Goal: Communication & Community: Participate in discussion

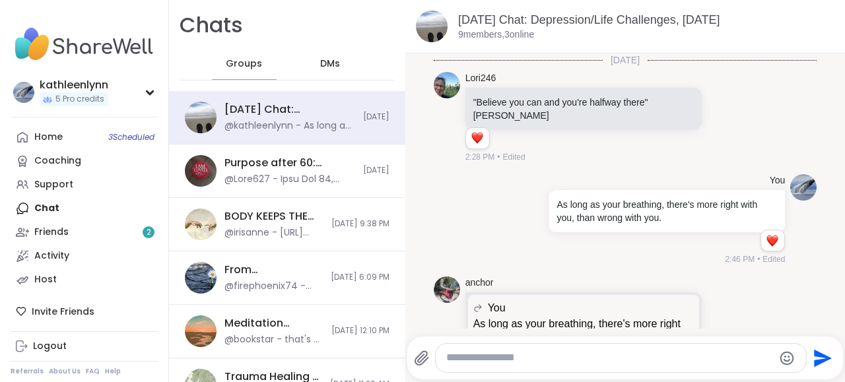
scroll to position [440, 0]
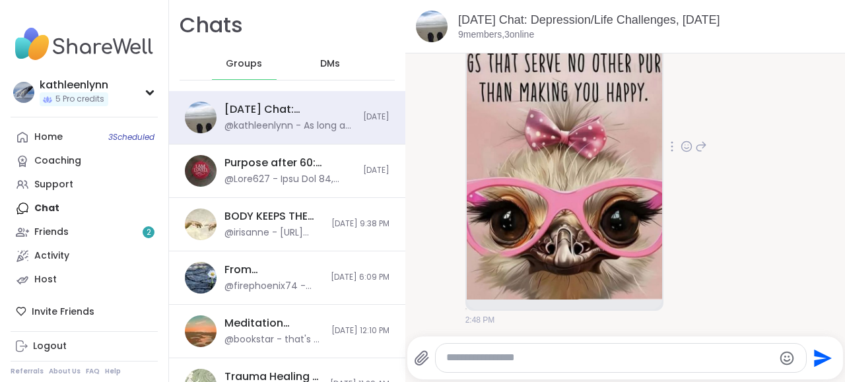
click at [717, 116] on div "[PERSON_NAME] 2:48 PM" at bounding box center [626, 147] width 384 height 369
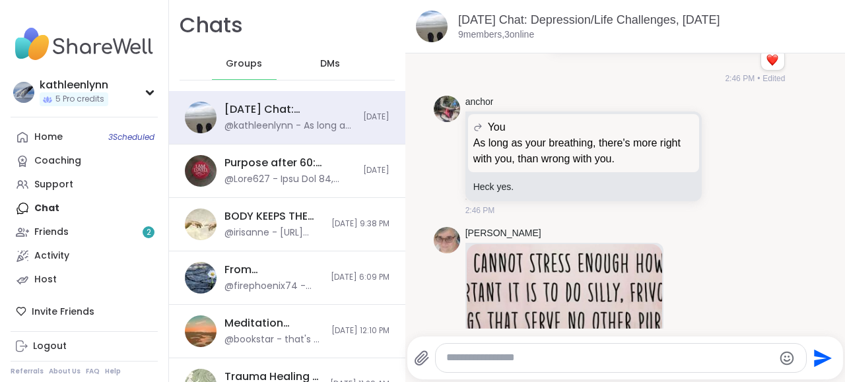
scroll to position [102, 0]
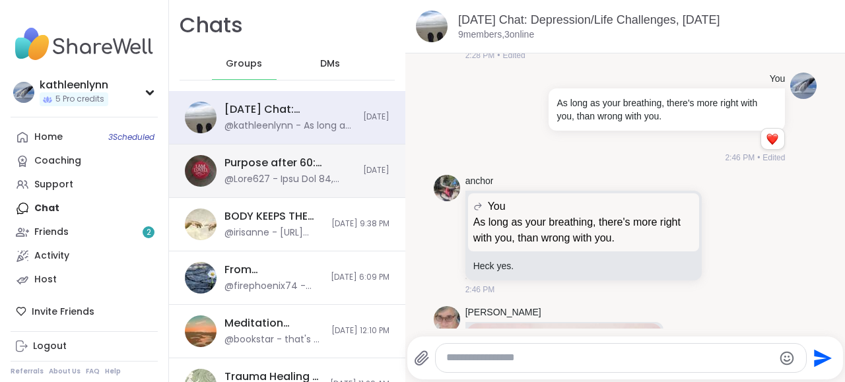
click at [258, 165] on div "Purpose after 60: Turning Vision into Action, [DATE]" at bounding box center [290, 163] width 131 height 15
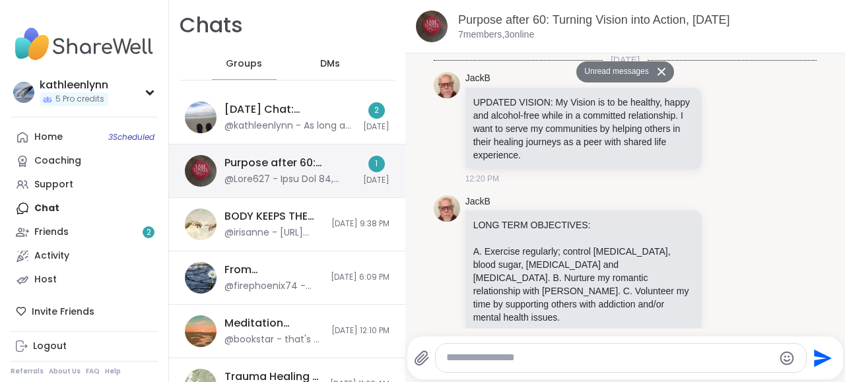
scroll to position [1831, 0]
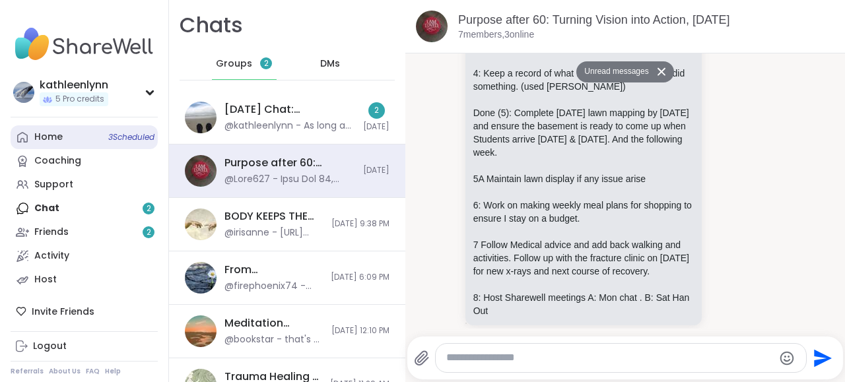
click at [57, 131] on link "Home 3 Scheduled" at bounding box center [84, 137] width 147 height 24
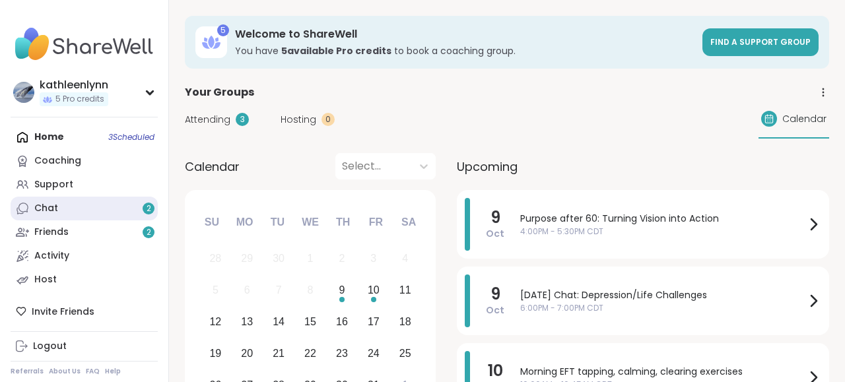
click at [126, 202] on link "Chat 2" at bounding box center [84, 209] width 147 height 24
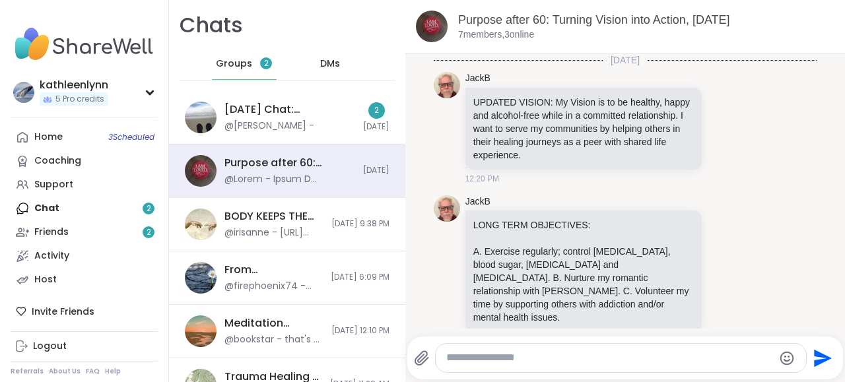
scroll to position [1786, 0]
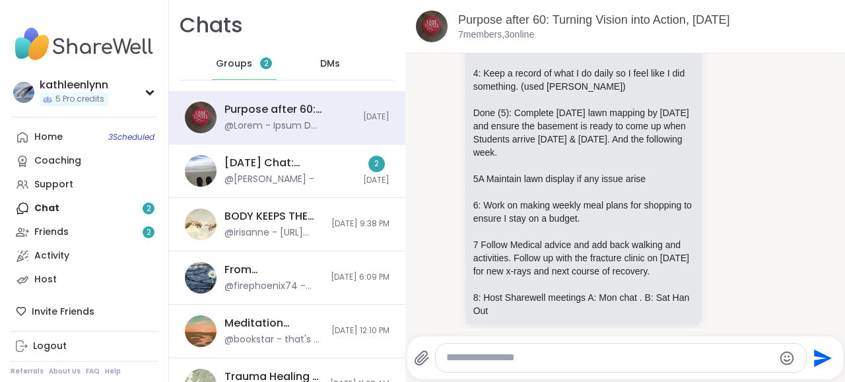
click at [724, 121] on div "[PERSON_NAME] [PERSON_NAME] My Vision is to : In my life, I will seek balance b…" at bounding box center [606, 14] width 280 height 655
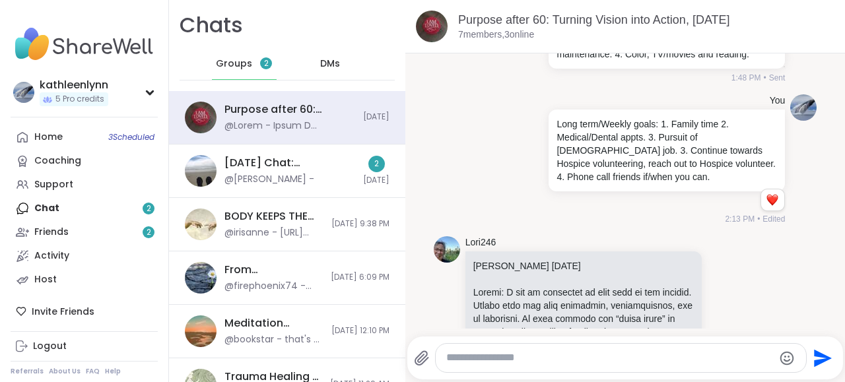
scroll to position [814, 0]
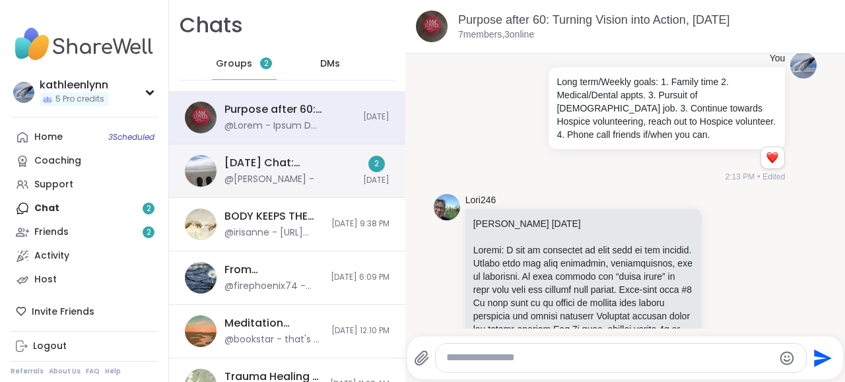
click at [262, 158] on div "[DATE] Chat: Depression/Life Challenges, [DATE]" at bounding box center [290, 163] width 131 height 15
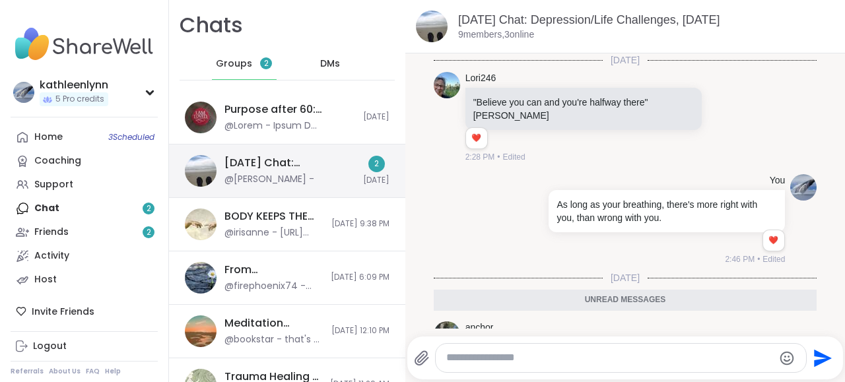
scroll to position [485, 0]
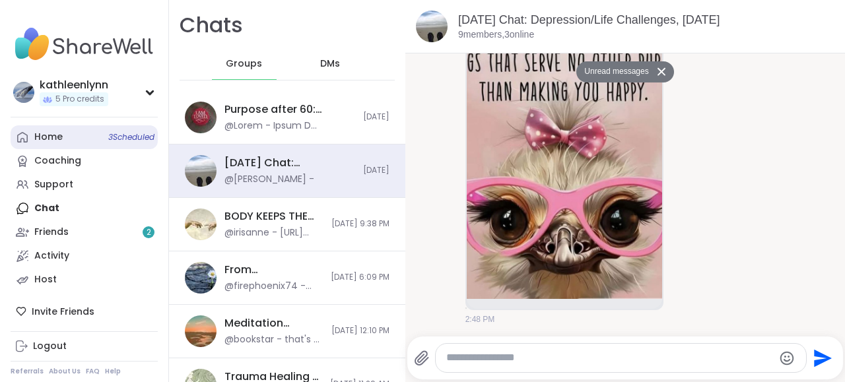
click at [73, 135] on link "Home 3 Scheduled" at bounding box center [84, 137] width 147 height 24
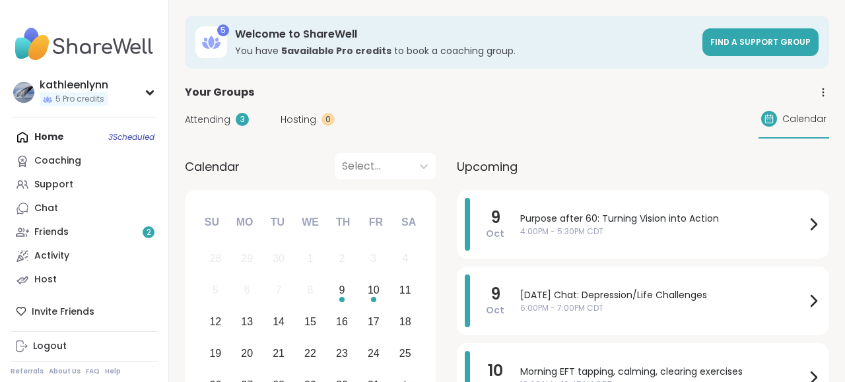
click at [221, 114] on span "Attending" at bounding box center [208, 120] width 46 height 14
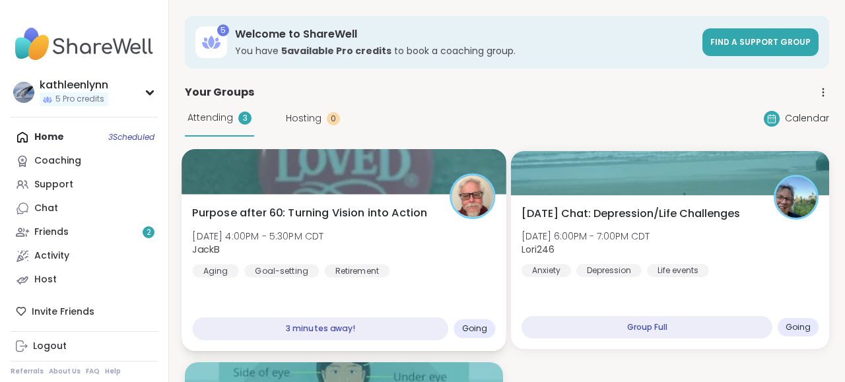
click at [343, 166] on div at bounding box center [344, 171] width 325 height 45
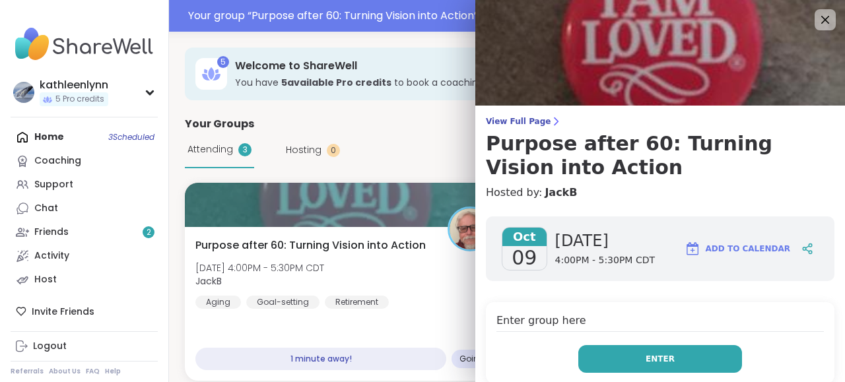
click at [654, 359] on span "Enter" at bounding box center [660, 359] width 29 height 12
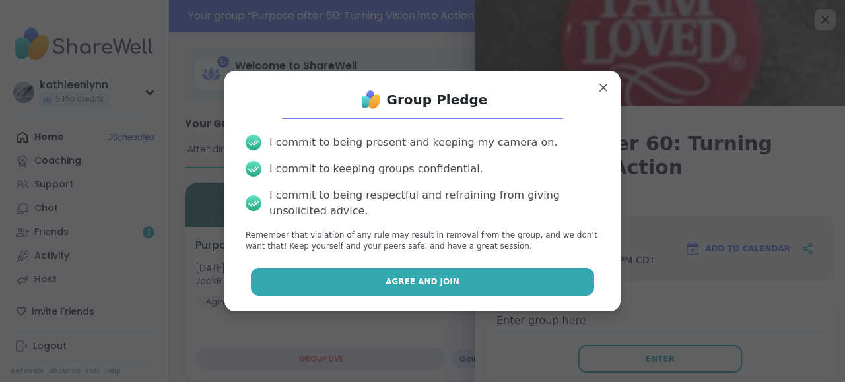
click at [505, 282] on button "Agree and Join" at bounding box center [423, 282] width 344 height 28
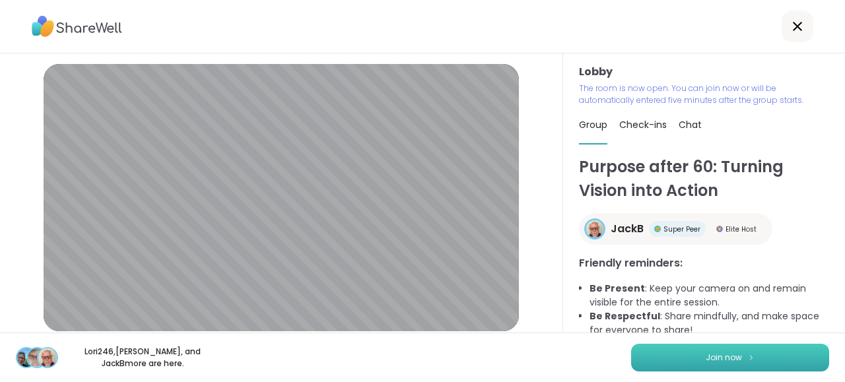
click at [716, 355] on span "Join now" at bounding box center [724, 358] width 36 height 12
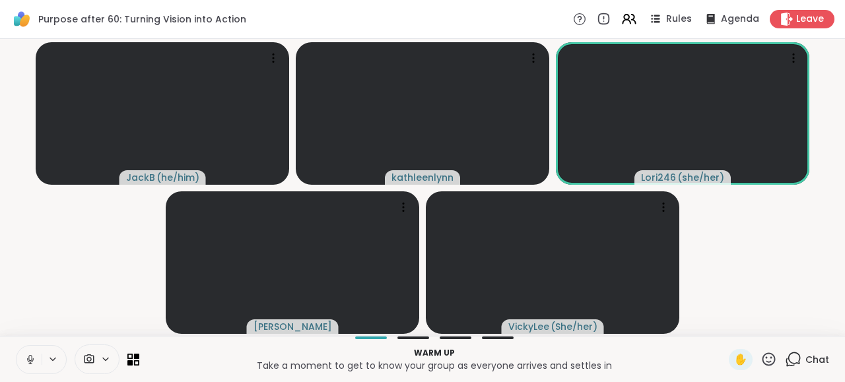
click at [795, 359] on icon at bounding box center [793, 359] width 17 height 17
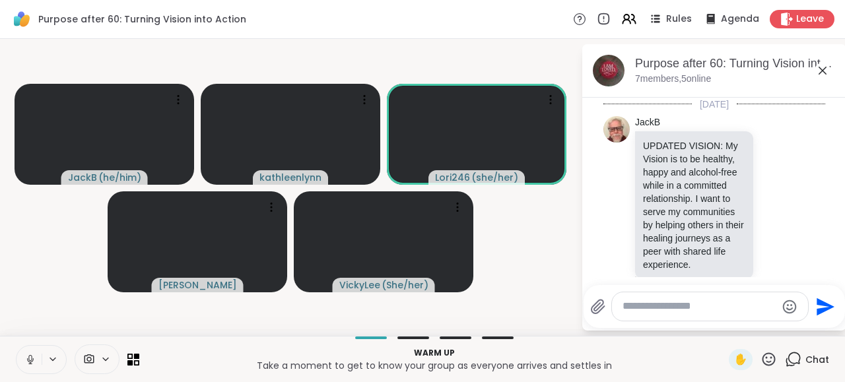
scroll to position [3353, 0]
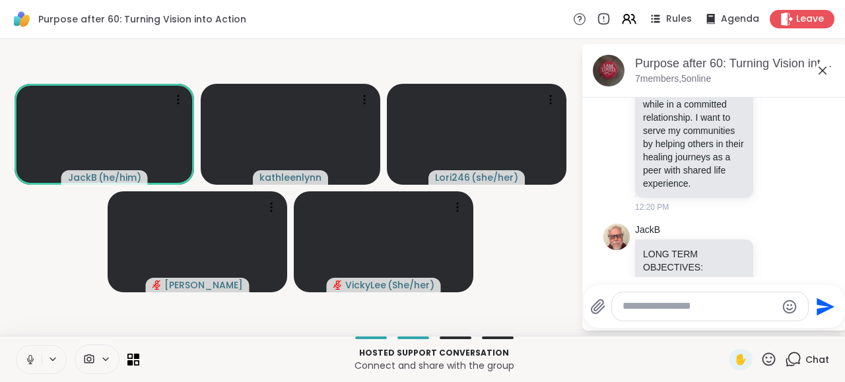
scroll to position [85, 0]
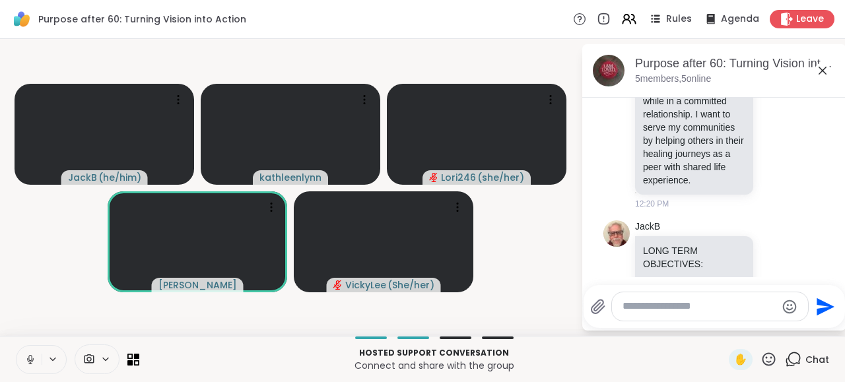
click at [30, 358] on icon at bounding box center [30, 360] width 12 height 12
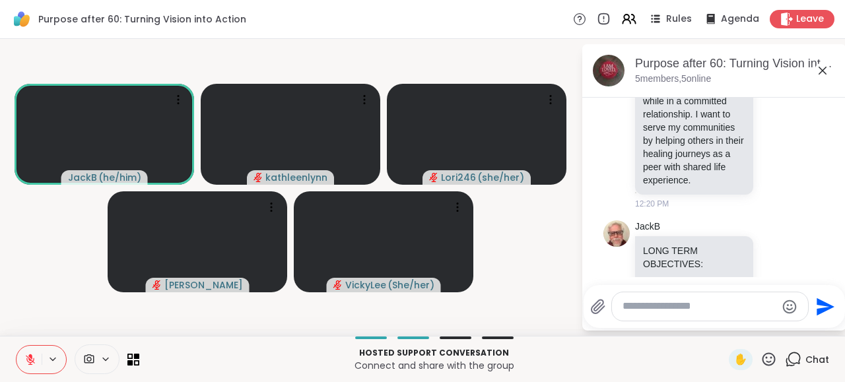
click at [31, 359] on icon at bounding box center [30, 360] width 12 height 12
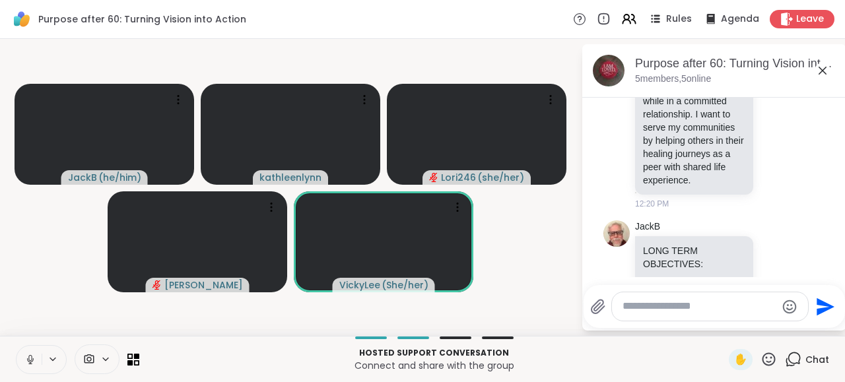
click at [30, 360] on icon at bounding box center [29, 358] width 3 height 6
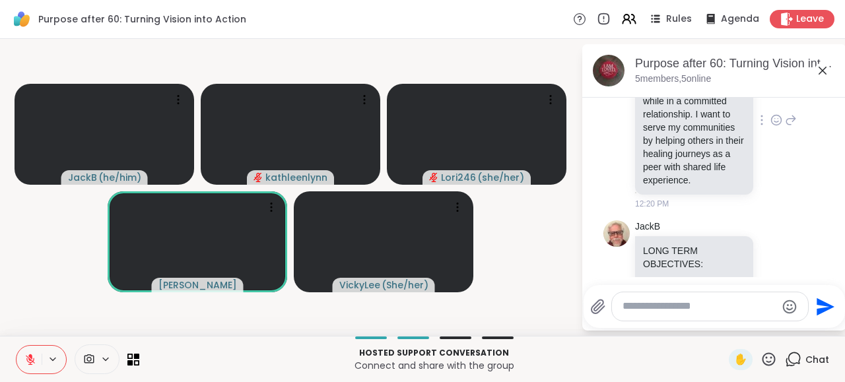
click at [823, 143] on div "JackB UPDATED VISION: My Vision is to be healthy, happy and alcohol-free while …" at bounding box center [715, 121] width 222 height 190
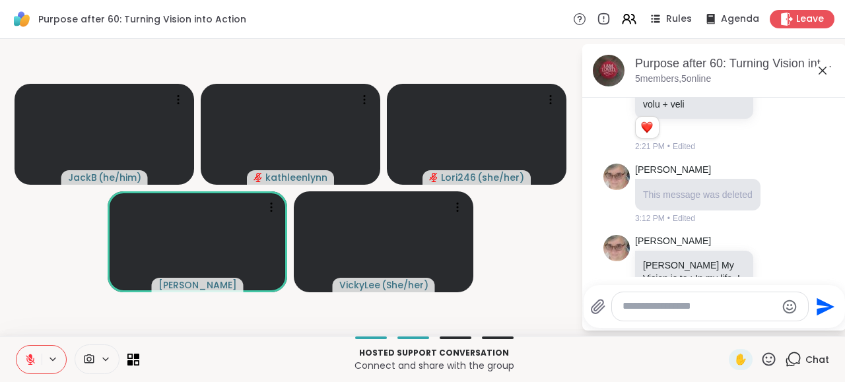
scroll to position [2367, 0]
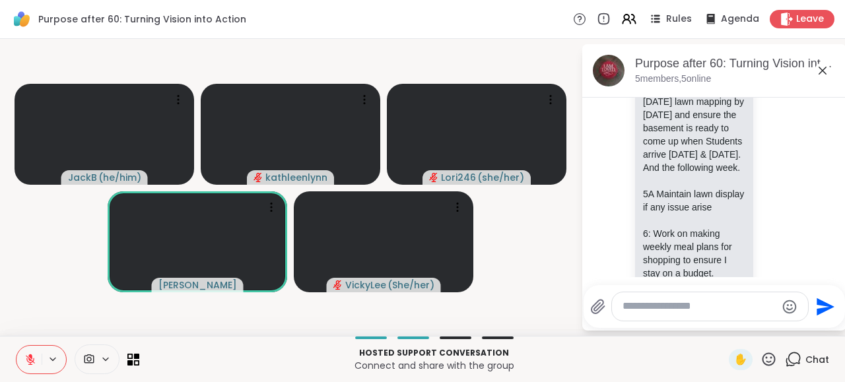
scroll to position [3213, 0]
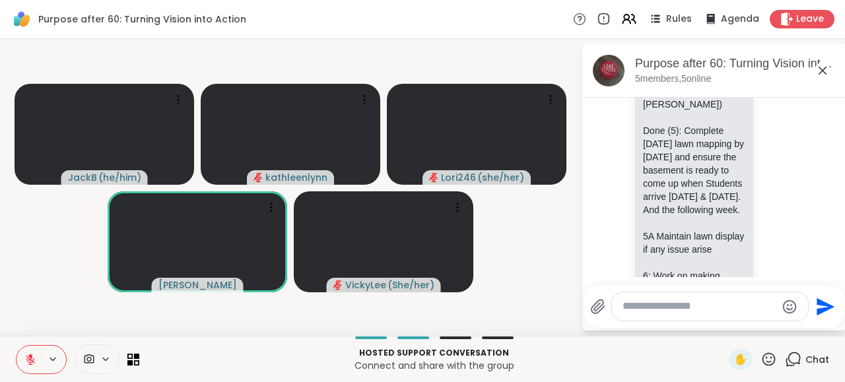
click at [30, 357] on icon at bounding box center [30, 356] width 4 height 5
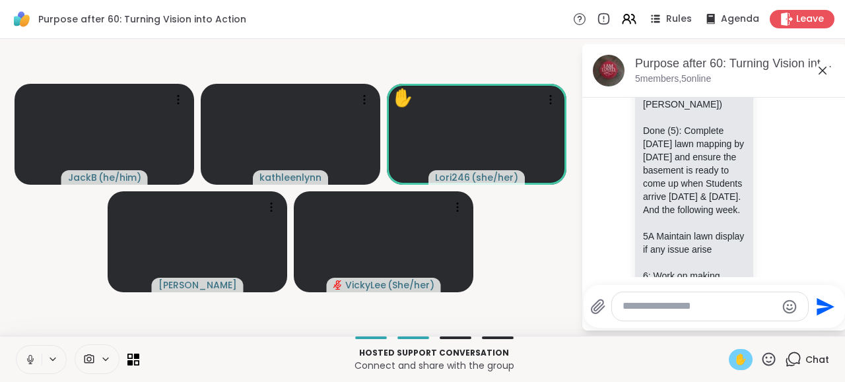
click at [742, 363] on span "✋" at bounding box center [740, 360] width 13 height 16
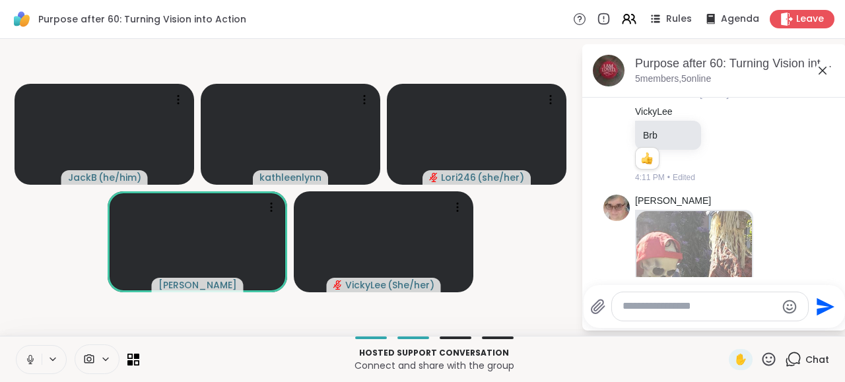
scroll to position [3696, 0]
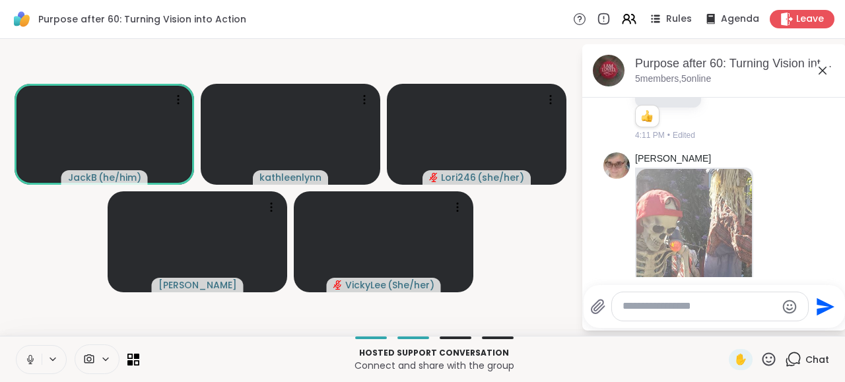
click at [30, 359] on icon at bounding box center [30, 360] width 12 height 12
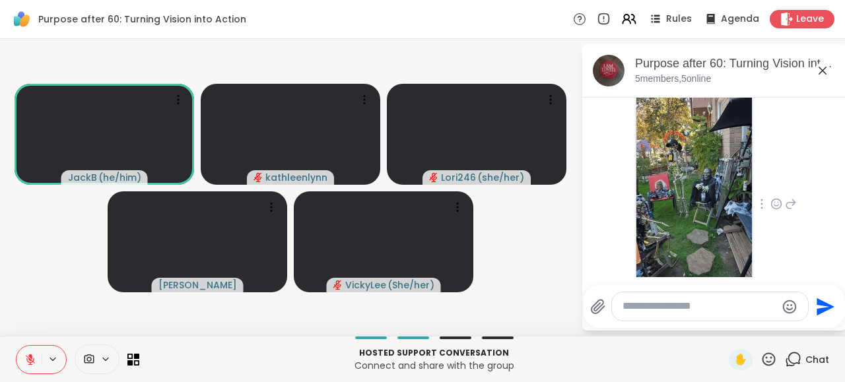
click at [789, 164] on div "[PERSON_NAME] 4:23 PM" at bounding box center [716, 205] width 162 height 358
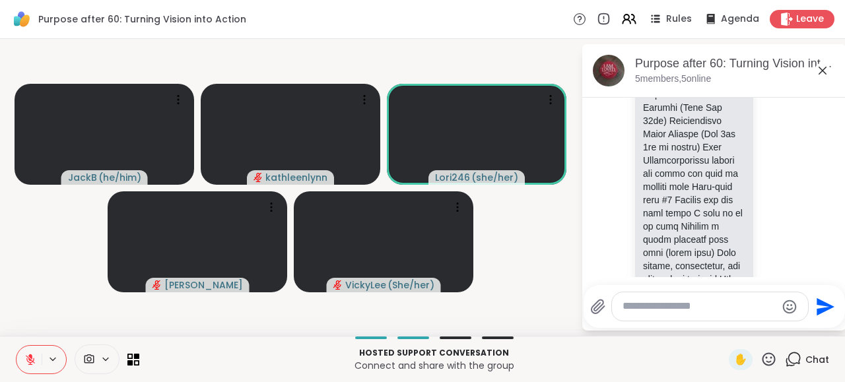
scroll to position [2077, 0]
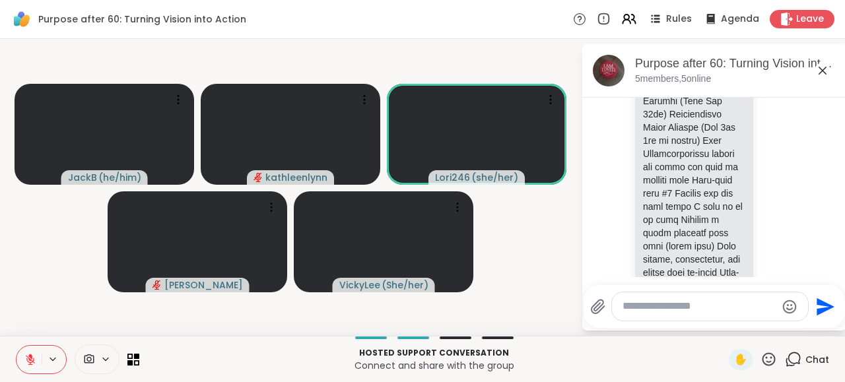
click at [30, 359] on icon at bounding box center [30, 360] width 12 height 12
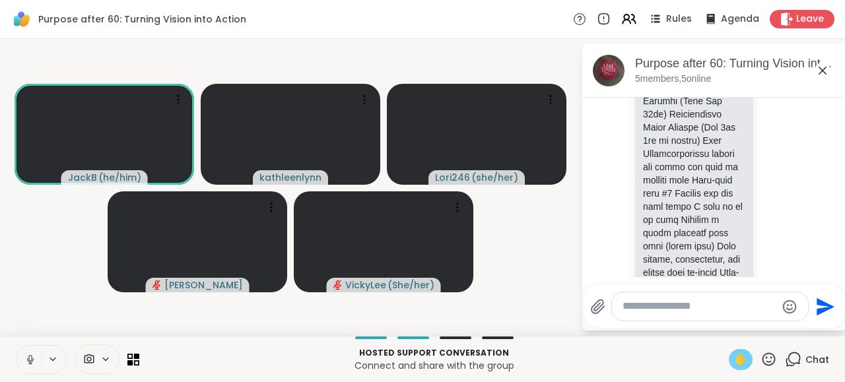
click at [738, 356] on span "✋" at bounding box center [740, 360] width 13 height 16
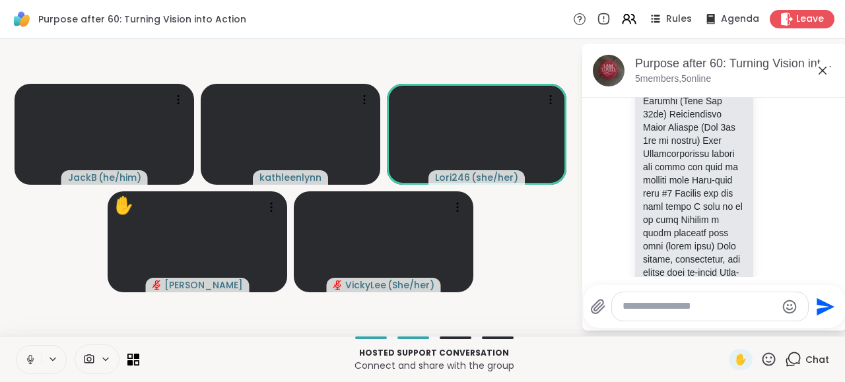
click at [31, 360] on icon at bounding box center [29, 358] width 3 height 6
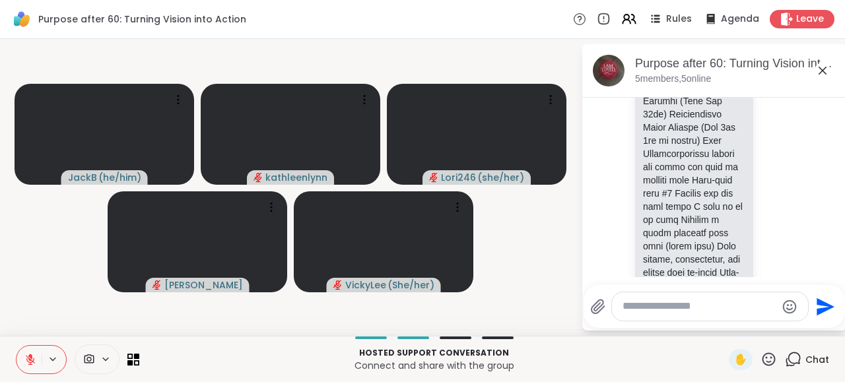
click at [32, 359] on icon at bounding box center [30, 356] width 4 height 5
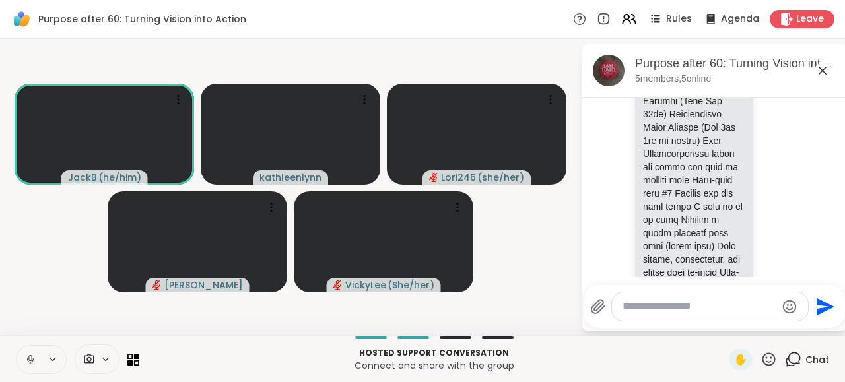
click at [796, 166] on div "Lori246 [PERSON_NAME] [DATE] 1 1 2:21 PM • Edited" at bounding box center [716, 11] width 162 height 779
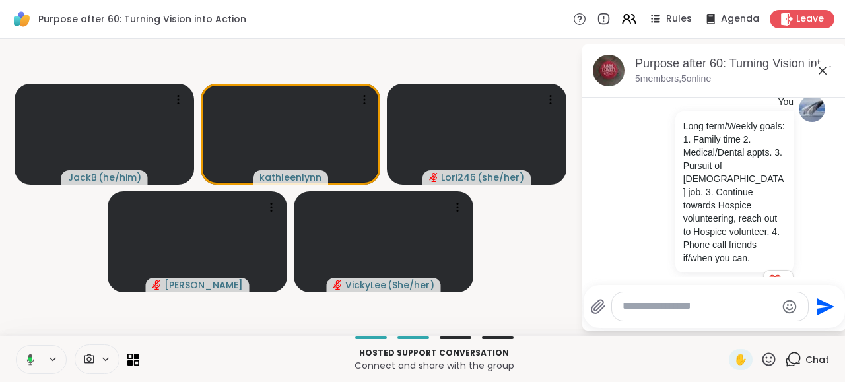
scroll to position [1359, 0]
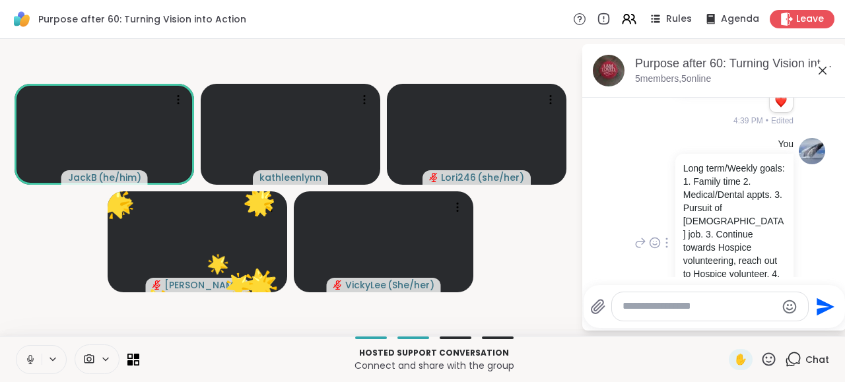
click at [812, 145] on div "You Long term/Weekly goals: 1. Family time 2. Medical/Dental appts. 3. Pursuit …" at bounding box center [715, 243] width 222 height 221
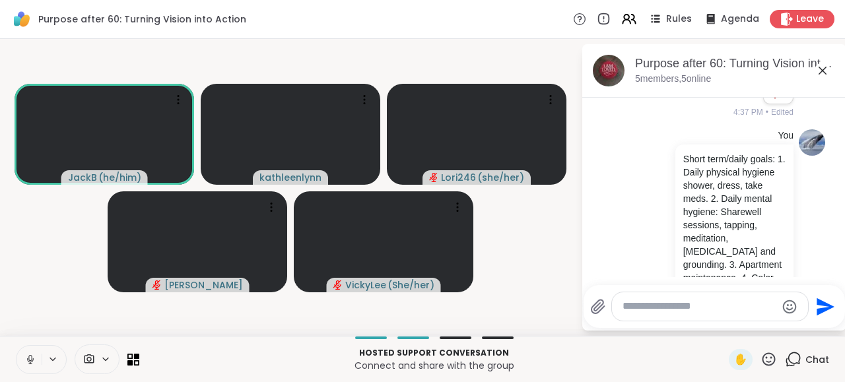
scroll to position [1105, 0]
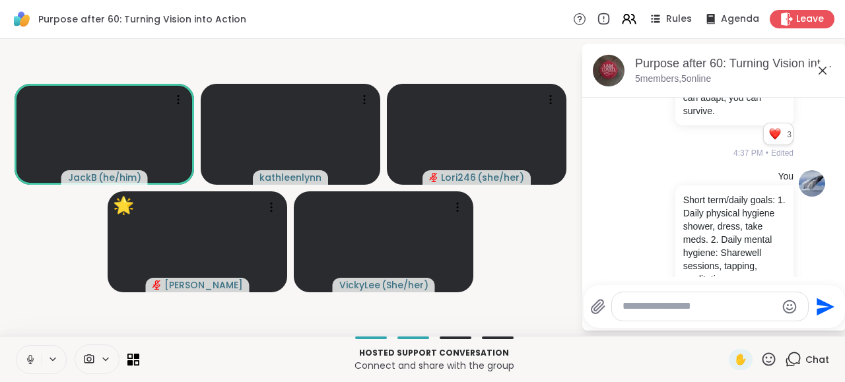
click at [28, 357] on icon at bounding box center [30, 360] width 12 height 12
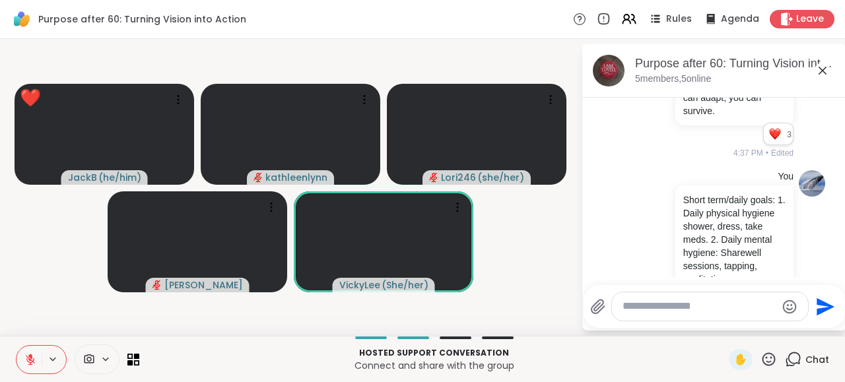
click at [766, 354] on icon at bounding box center [769, 359] width 17 height 17
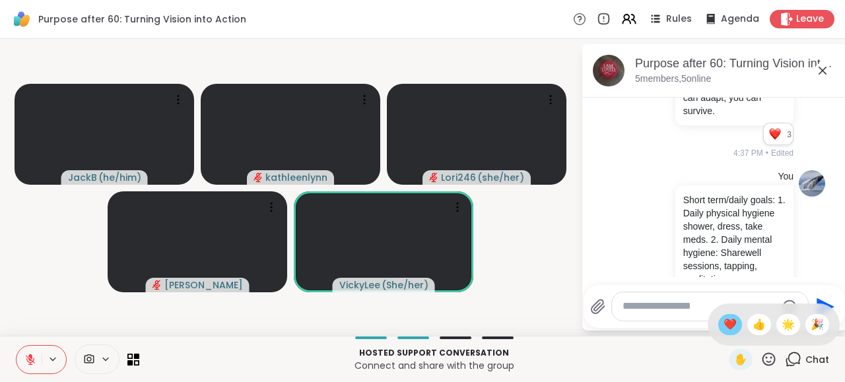
click at [726, 321] on span "❤️" at bounding box center [730, 325] width 13 height 16
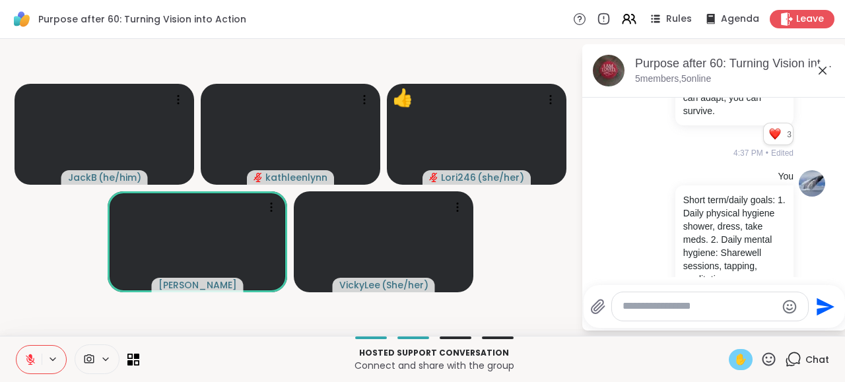
click at [746, 356] on span "✋" at bounding box center [740, 360] width 13 height 16
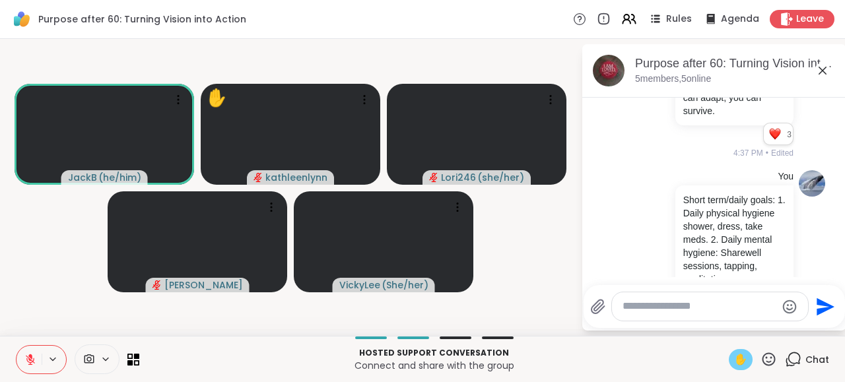
click at [31, 361] on icon at bounding box center [30, 359] width 9 height 9
click at [30, 359] on icon at bounding box center [30, 360] width 12 height 12
click at [627, 165] on div "You Short term/daily goals: 1. Daily physical hygiene shower, dress, take meds.…" at bounding box center [715, 275] width 222 height 221
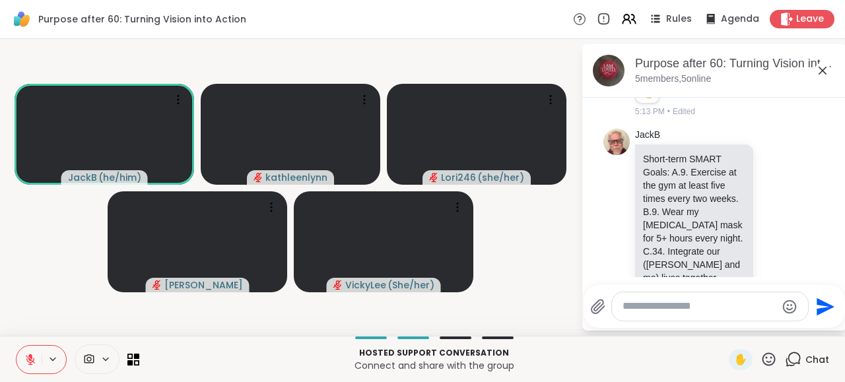
scroll to position [483, 0]
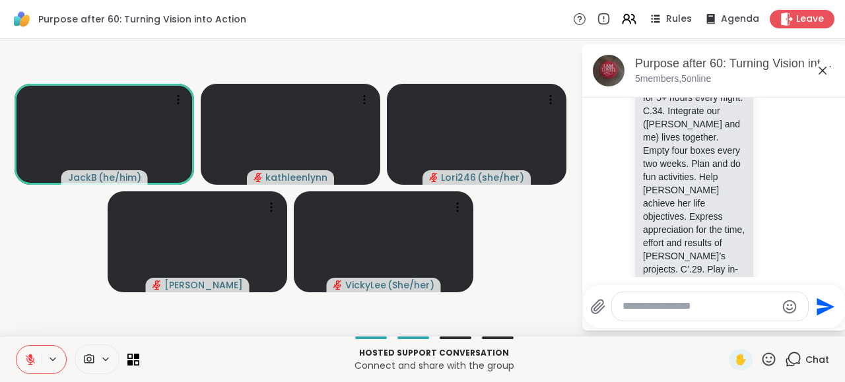
scroll to position [653, 0]
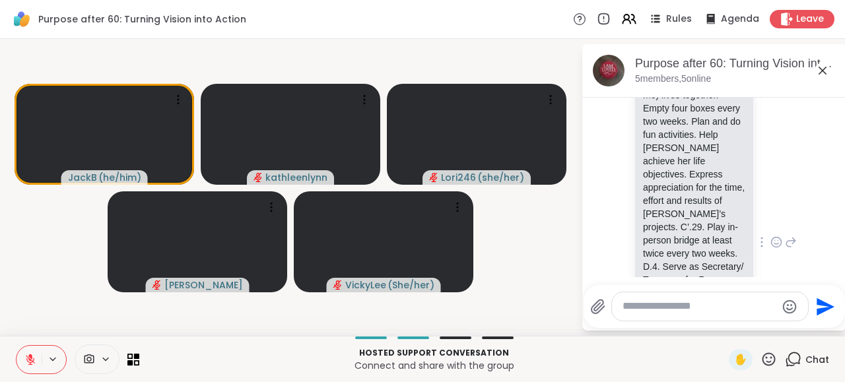
click at [797, 240] on div "JackB Short-term SMART Goals: A.9. Exercise at the gym at least five times ever…" at bounding box center [715, 243] width 222 height 604
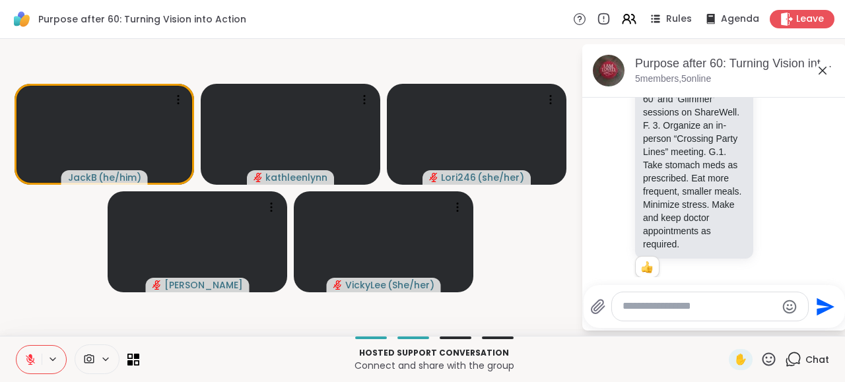
scroll to position [906, 0]
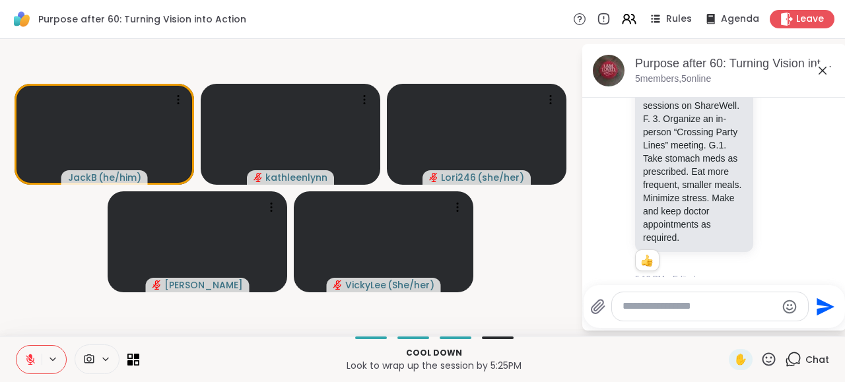
click at [31, 356] on icon at bounding box center [30, 356] width 4 height 5
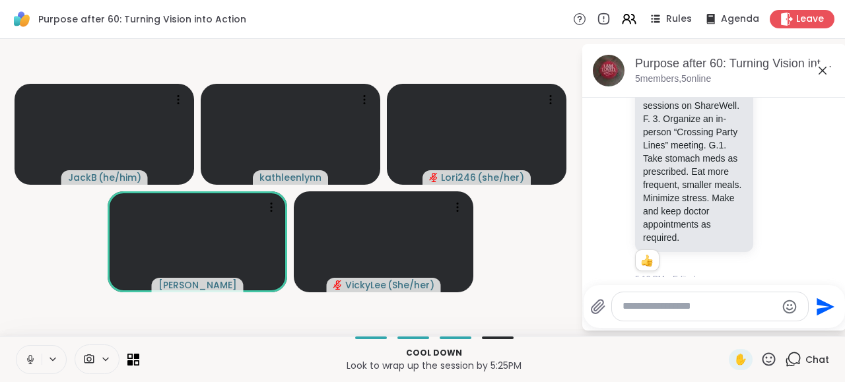
click at [30, 355] on icon at bounding box center [30, 360] width 12 height 12
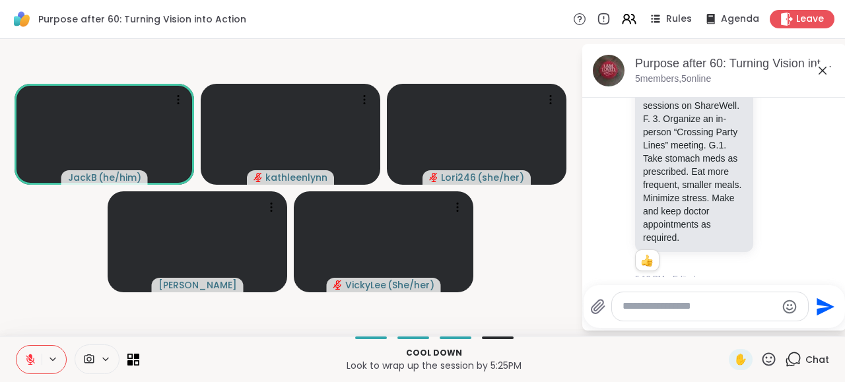
click at [32, 359] on icon at bounding box center [30, 360] width 12 height 12
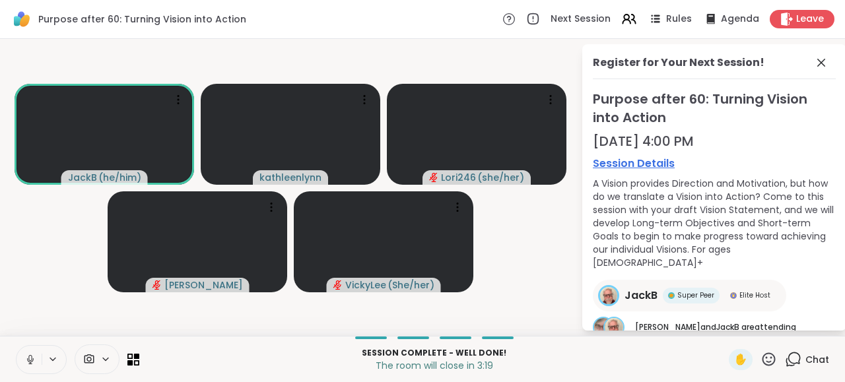
click at [32, 349] on button at bounding box center [29, 360] width 25 height 28
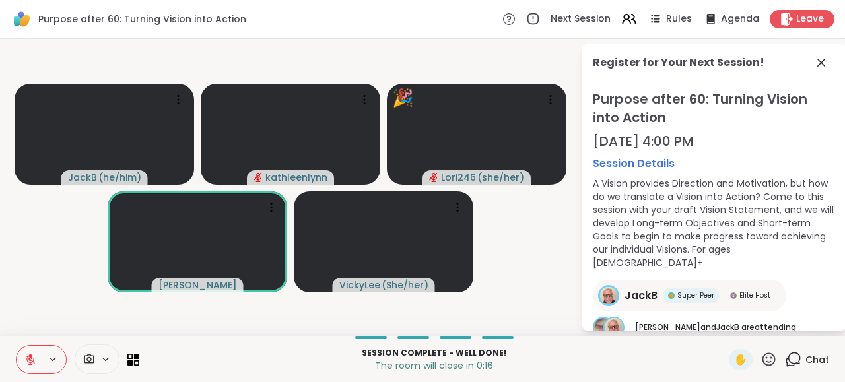
click at [30, 360] on icon at bounding box center [30, 359] width 9 height 9
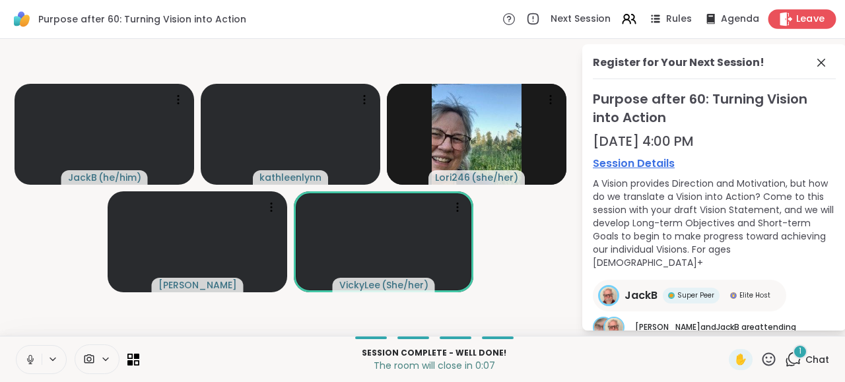
click at [817, 15] on span "Leave" at bounding box center [811, 20] width 29 height 14
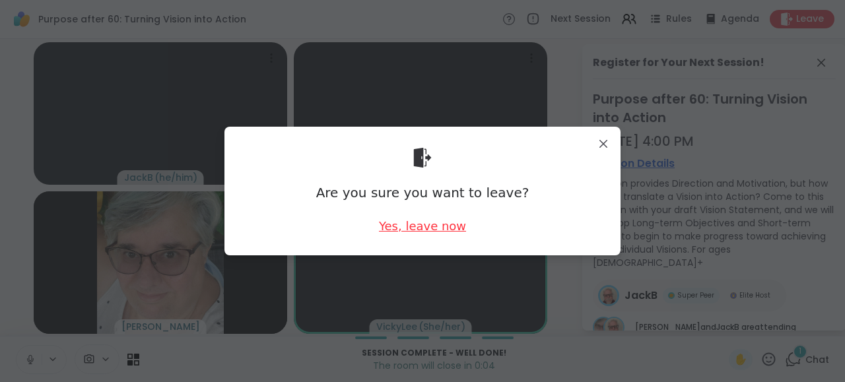
click at [418, 227] on div "Yes, leave now" at bounding box center [422, 226] width 87 height 17
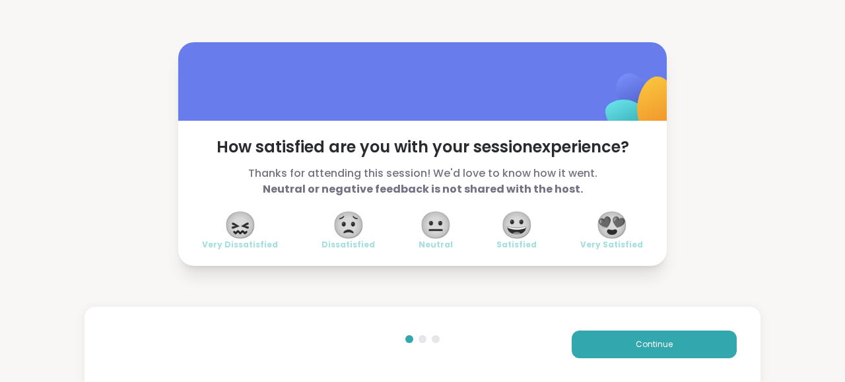
click at [613, 224] on span "😍" at bounding box center [612, 225] width 33 height 24
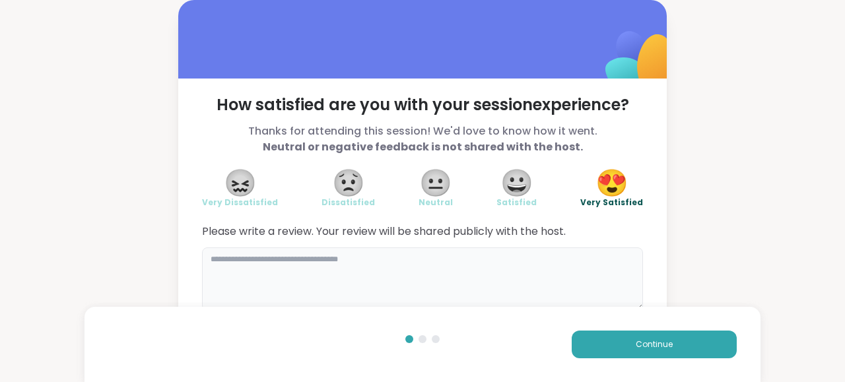
click at [275, 263] on textarea at bounding box center [422, 279] width 441 height 63
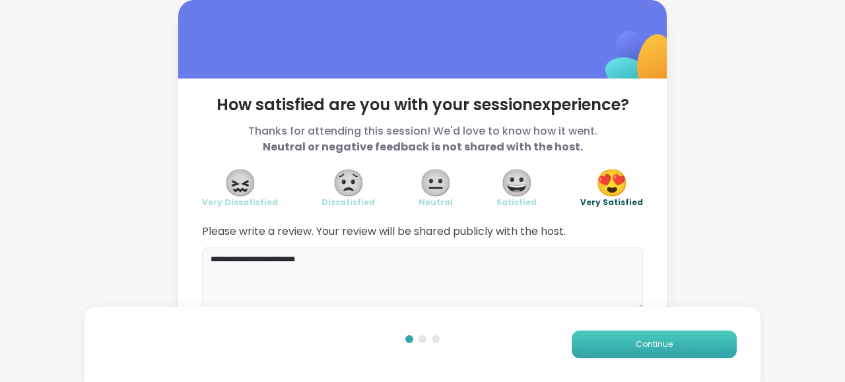
type textarea "**********"
click at [600, 345] on button "Continue" at bounding box center [654, 345] width 165 height 28
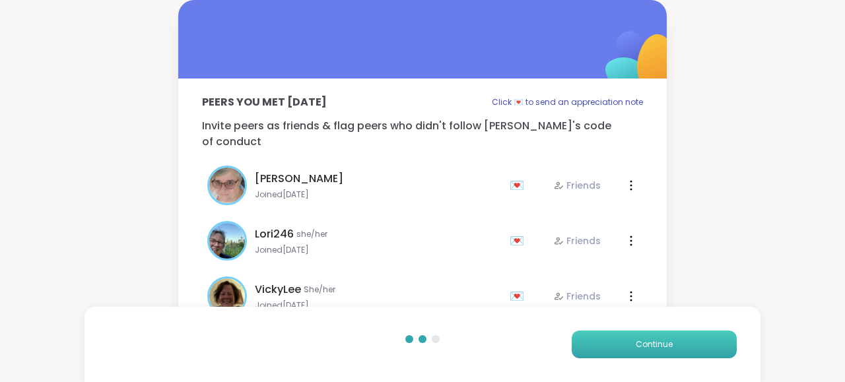
click at [600, 345] on button "Continue" at bounding box center [654, 345] width 165 height 28
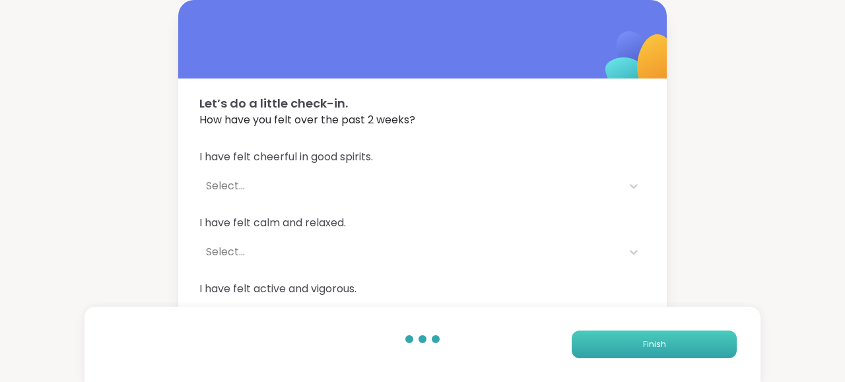
click at [600, 345] on button "Finish" at bounding box center [654, 345] width 165 height 28
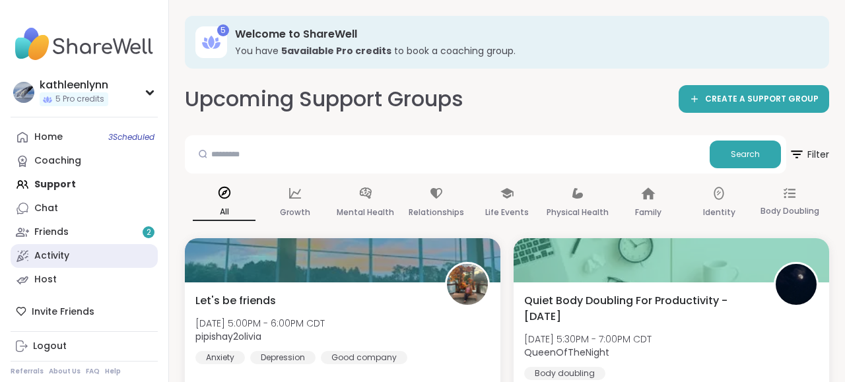
click at [44, 256] on div "Activity" at bounding box center [51, 256] width 35 height 13
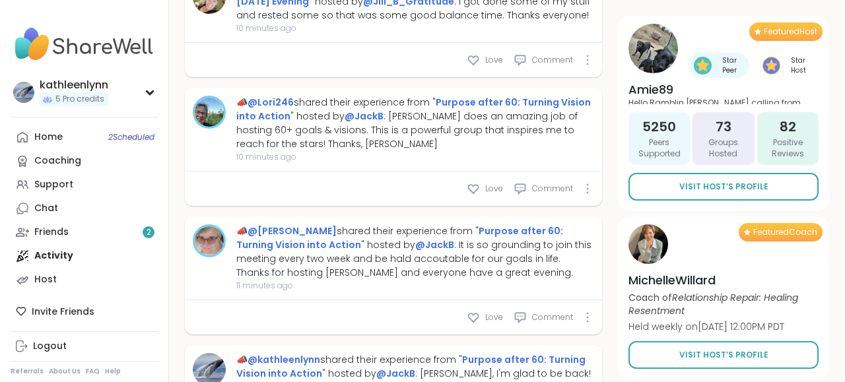
scroll to position [721, 0]
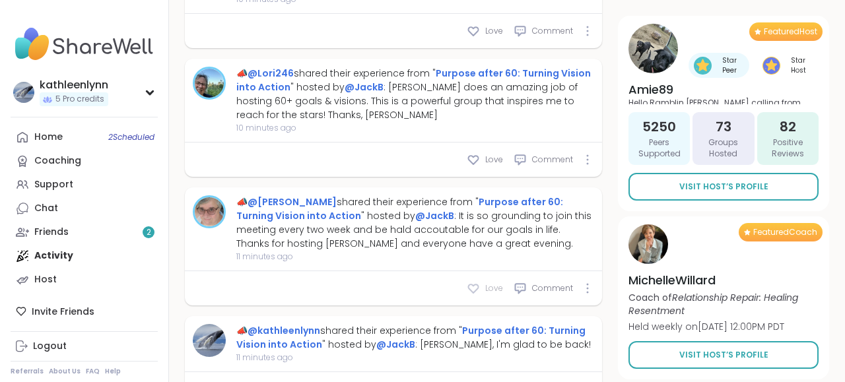
click at [475, 286] on icon at bounding box center [474, 289] width 10 height 9
click at [475, 159] on icon at bounding box center [473, 159] width 13 height 13
type textarea "*"
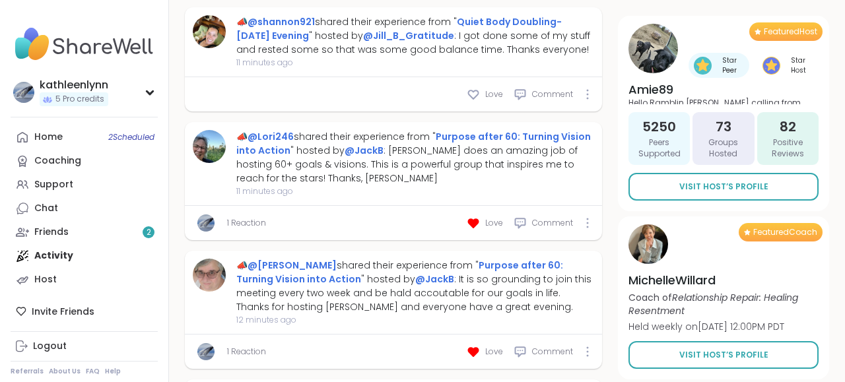
scroll to position [653, 0]
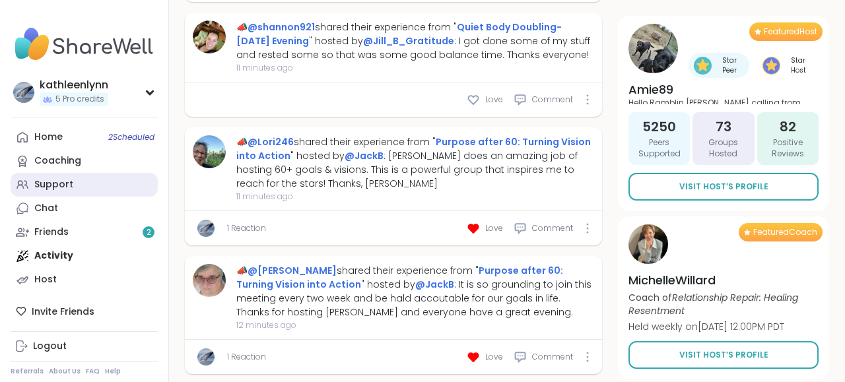
click at [65, 182] on div "Support" at bounding box center [53, 184] width 39 height 13
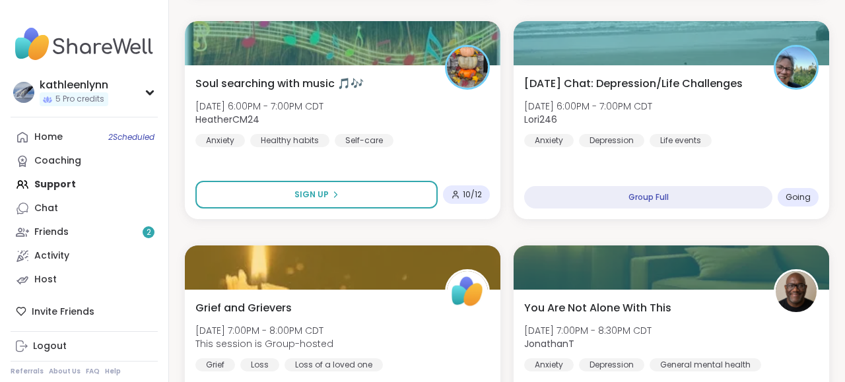
scroll to position [446, 0]
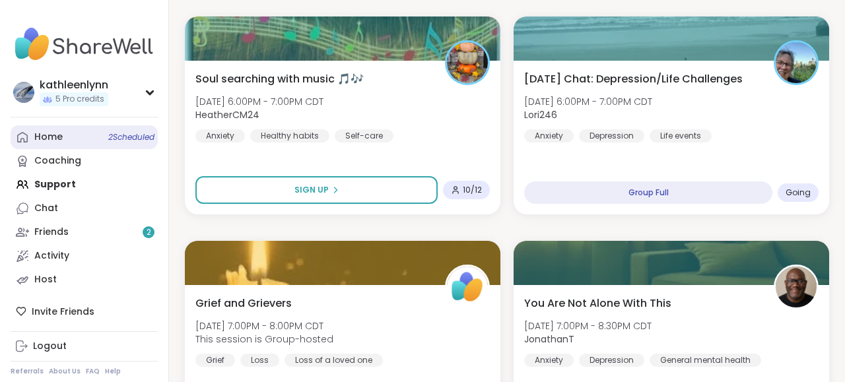
click at [67, 135] on link "Home 2 Scheduled" at bounding box center [84, 137] width 147 height 24
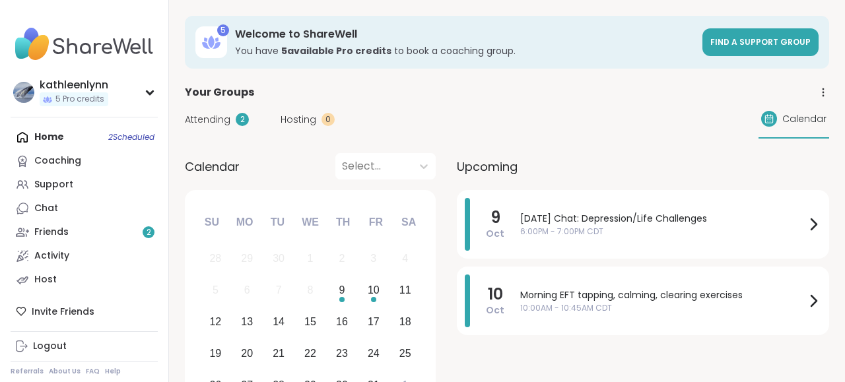
click at [204, 114] on span "Attending" at bounding box center [208, 120] width 46 height 14
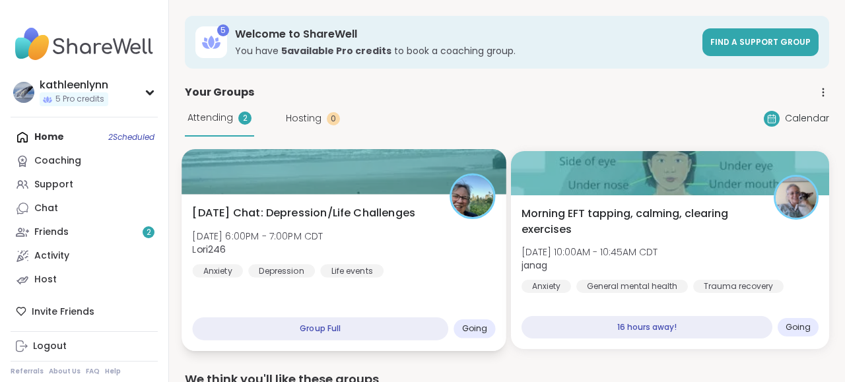
click at [298, 168] on div at bounding box center [344, 171] width 325 height 45
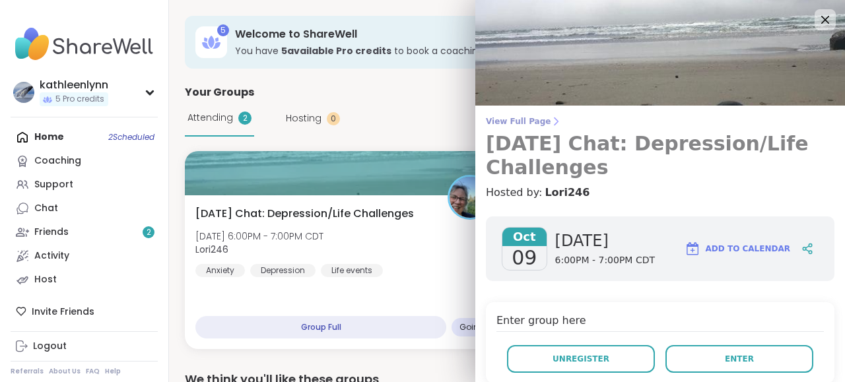
click at [520, 126] on span "View Full Page" at bounding box center [660, 121] width 349 height 11
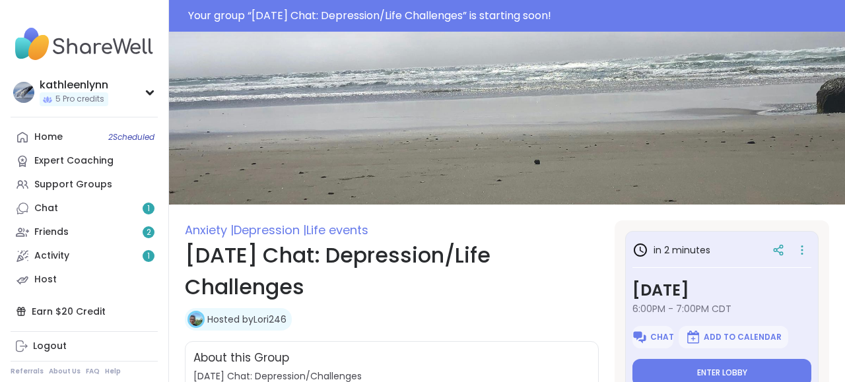
click at [92, 205] on link "Chat 1" at bounding box center [84, 209] width 147 height 24
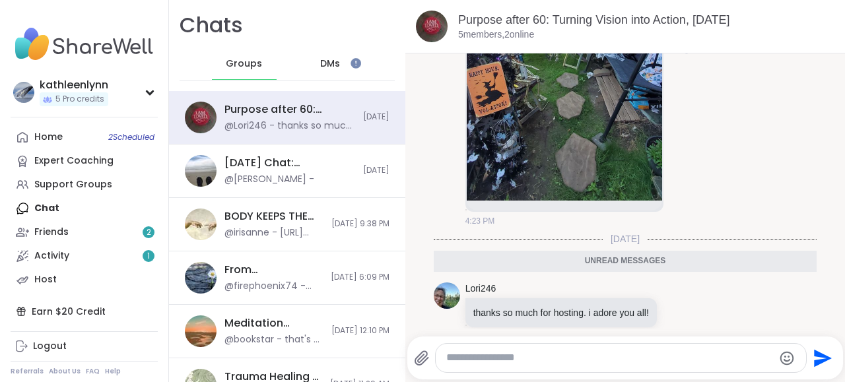
click at [731, 120] on div "[PERSON_NAME] 4:23 PM" at bounding box center [626, 49] width 384 height 369
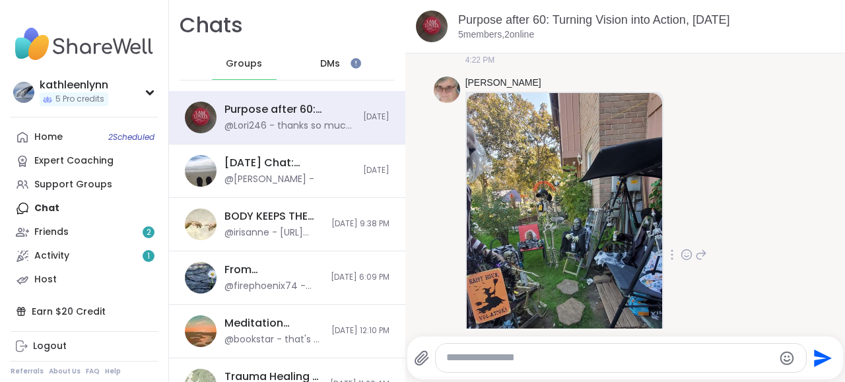
scroll to position [2608, 0]
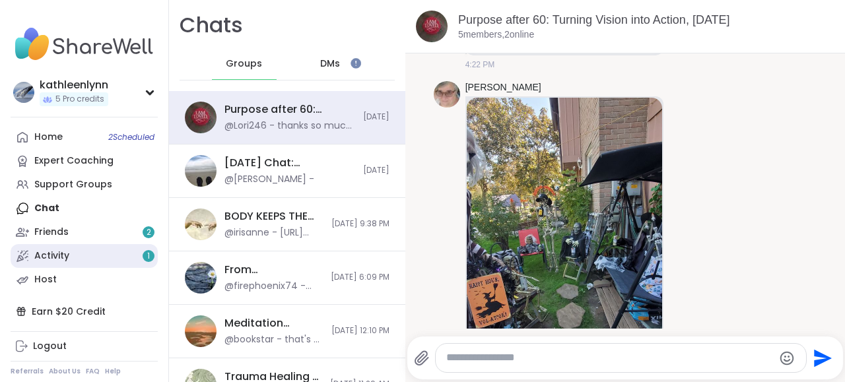
click at [72, 255] on link "Activity 1" at bounding box center [84, 256] width 147 height 24
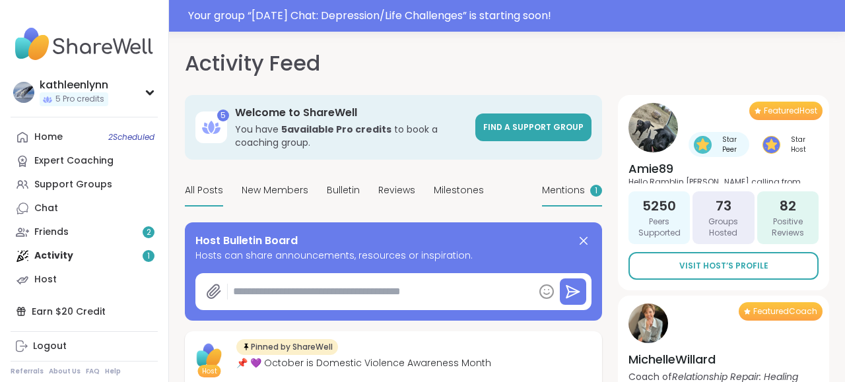
click at [561, 184] on span "Mentions" at bounding box center [563, 191] width 43 height 14
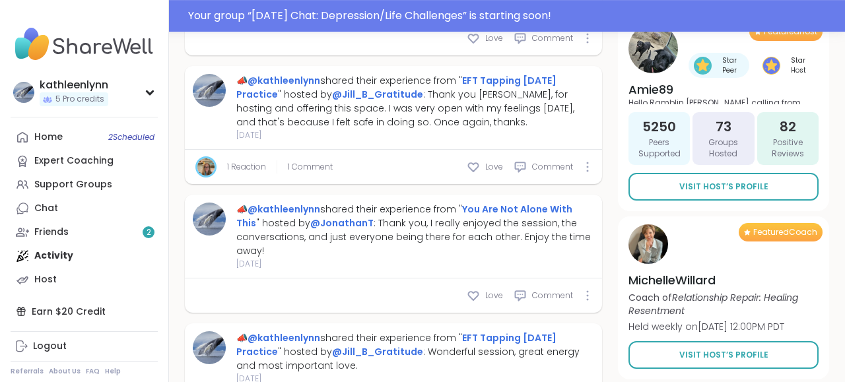
scroll to position [584, 0]
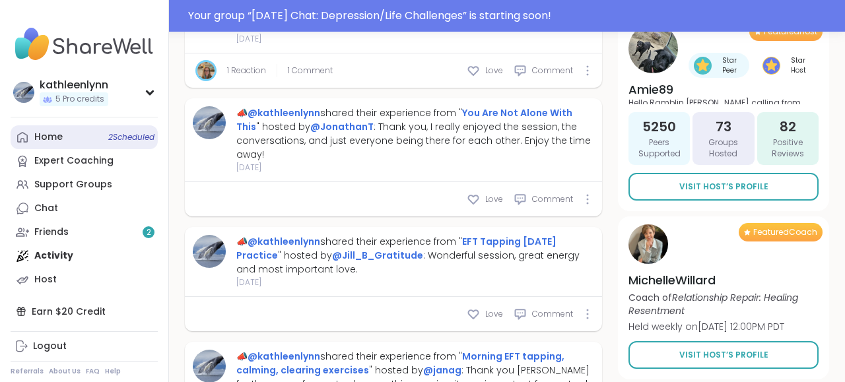
click at [60, 138] on div "Home 2 Scheduled" at bounding box center [48, 137] width 28 height 13
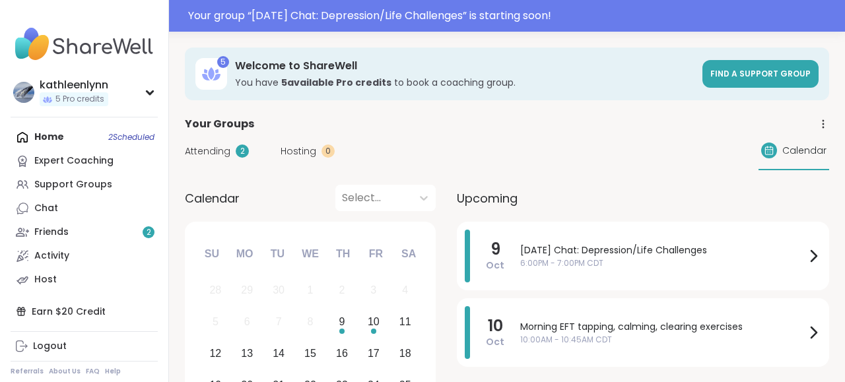
click at [201, 149] on span "Attending" at bounding box center [208, 152] width 46 height 14
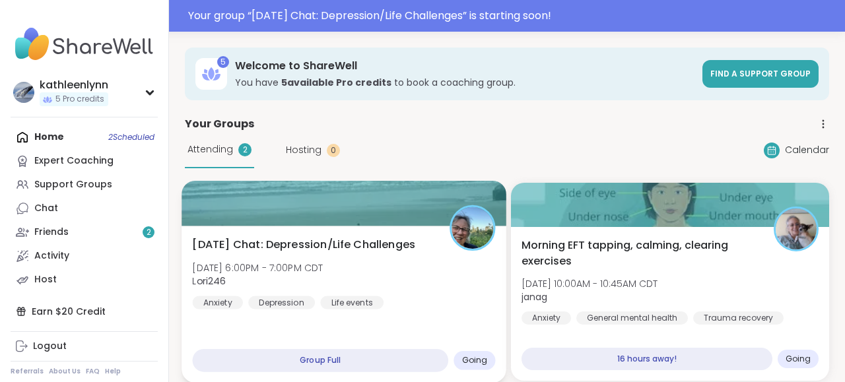
click at [314, 208] on div at bounding box center [344, 203] width 325 height 45
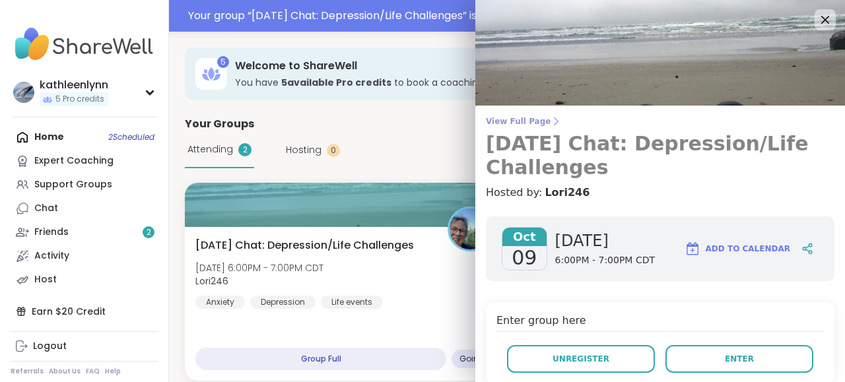
click at [497, 120] on span "View Full Page" at bounding box center [660, 121] width 349 height 11
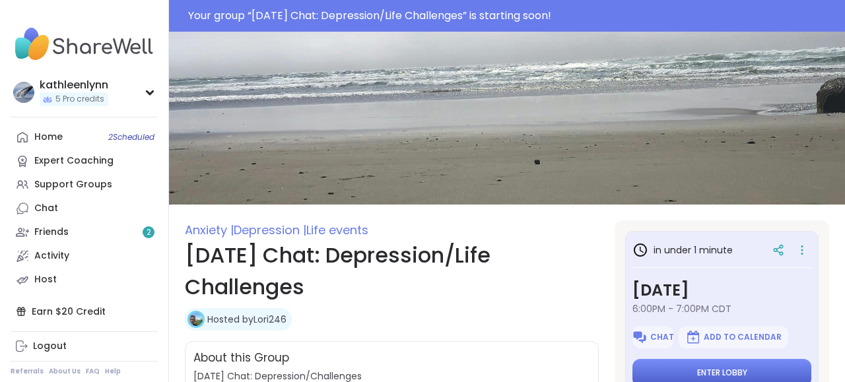
click at [739, 367] on button "Enter lobby" at bounding box center [722, 373] width 179 height 28
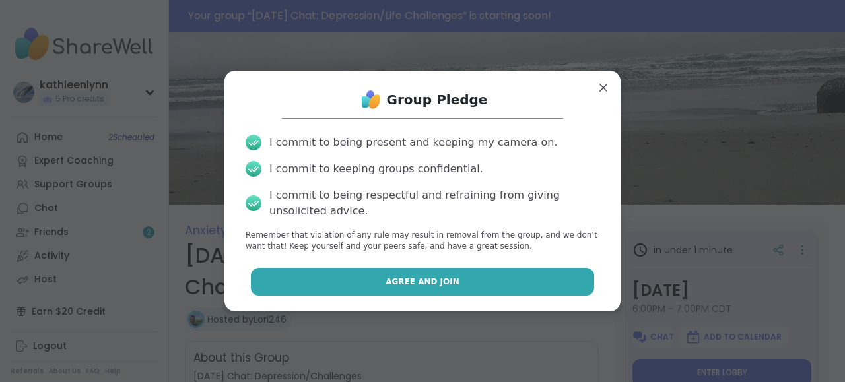
click at [561, 289] on button "Agree and Join" at bounding box center [423, 282] width 344 height 28
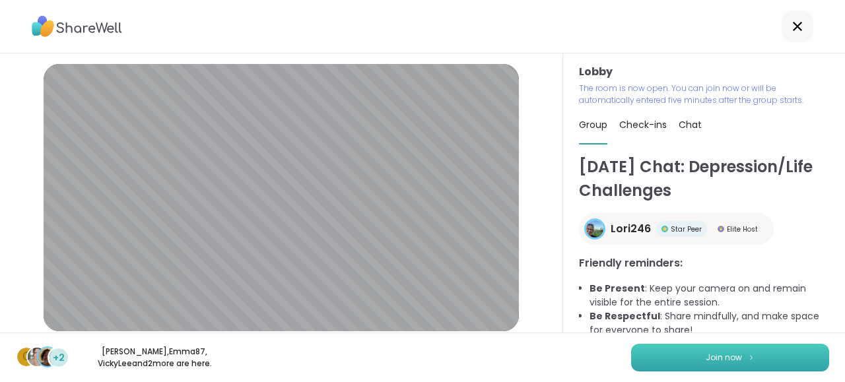
click at [732, 351] on button "Join now" at bounding box center [730, 358] width 198 height 28
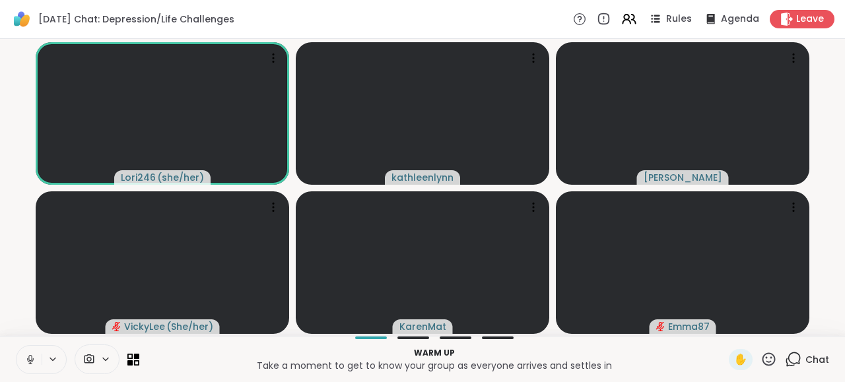
drag, startPoint x: 30, startPoint y: 359, endPoint x: 36, endPoint y: 364, distance: 8.1
click at [27, 353] on button at bounding box center [29, 360] width 25 height 28
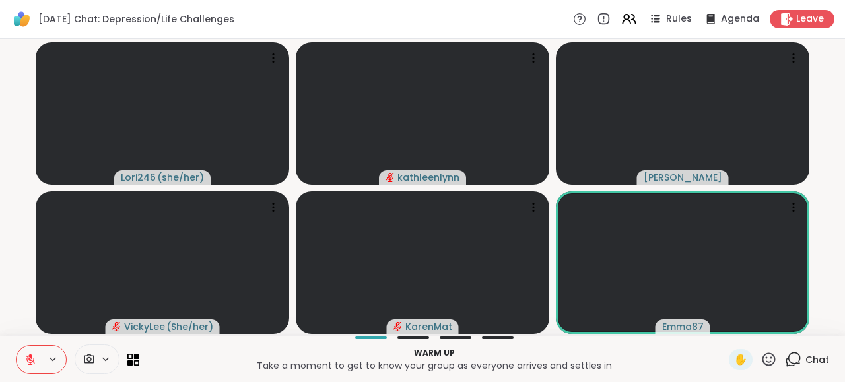
click at [794, 361] on icon at bounding box center [793, 359] width 17 height 17
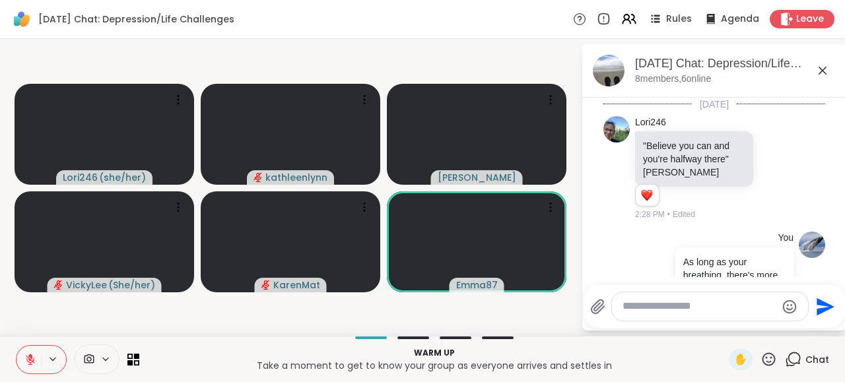
scroll to position [629, 0]
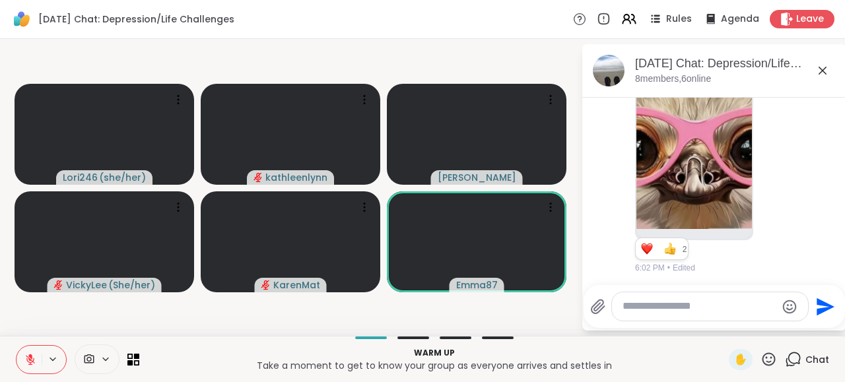
click at [802, 208] on div "Susan 1 1 2 2 6:02 PM • Edited" at bounding box center [715, 85] width 222 height 387
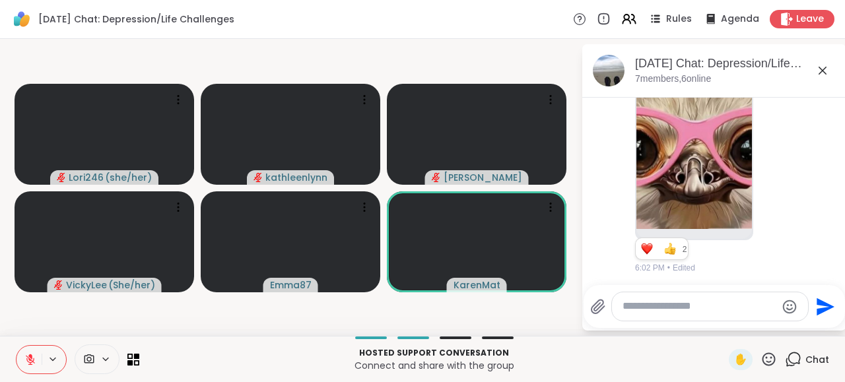
click at [30, 357] on icon at bounding box center [30, 356] width 4 height 5
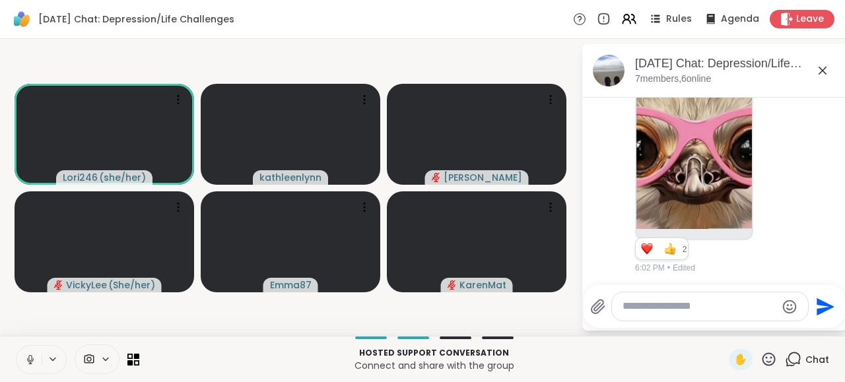
click at [31, 359] on icon at bounding box center [29, 358] width 3 height 6
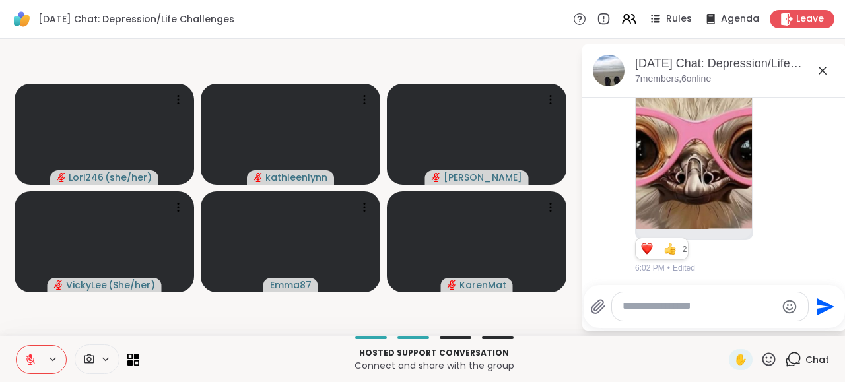
click at [34, 361] on icon at bounding box center [30, 360] width 12 height 12
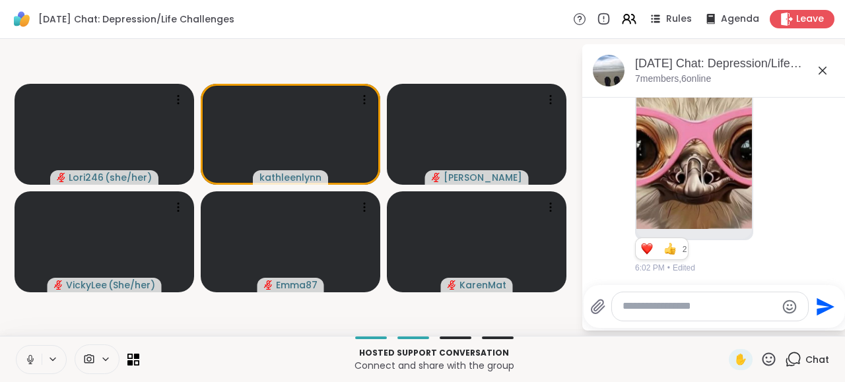
click at [31, 361] on icon at bounding box center [30, 360] width 12 height 12
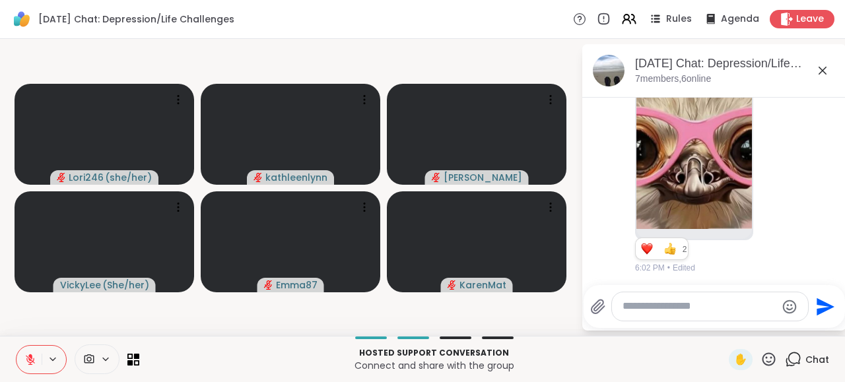
click at [32, 364] on icon at bounding box center [30, 360] width 12 height 12
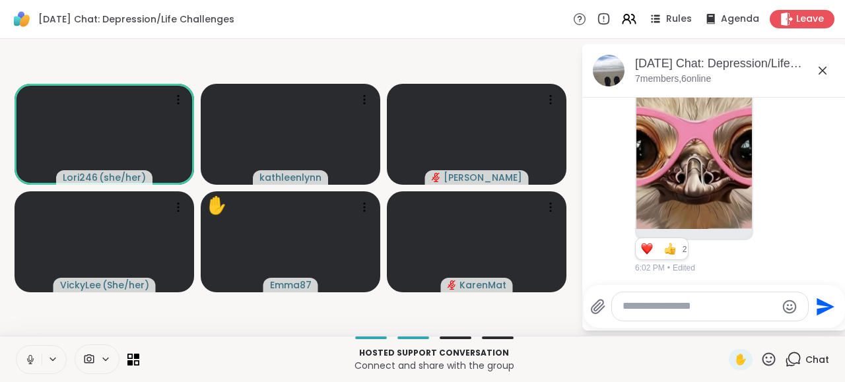
click at [31, 360] on icon at bounding box center [29, 358] width 3 height 6
click at [32, 364] on icon at bounding box center [30, 360] width 12 height 12
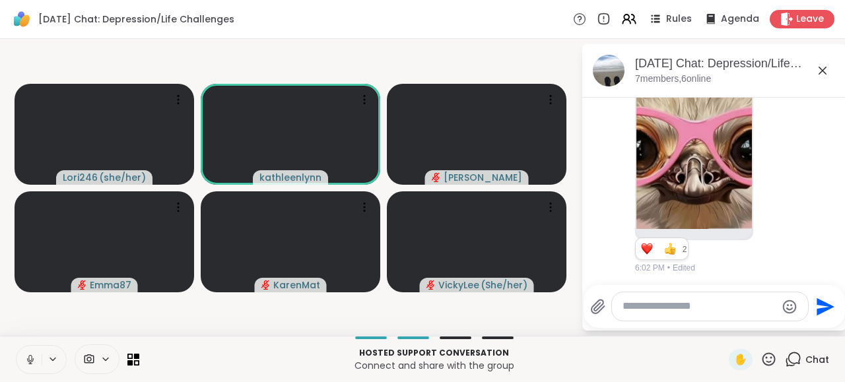
click at [31, 359] on icon at bounding box center [30, 360] width 12 height 12
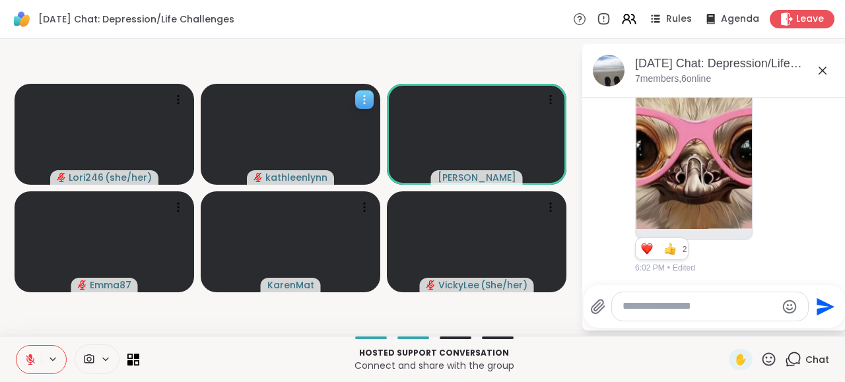
click at [260, 173] on icon "audio-muted" at bounding box center [258, 177] width 8 height 10
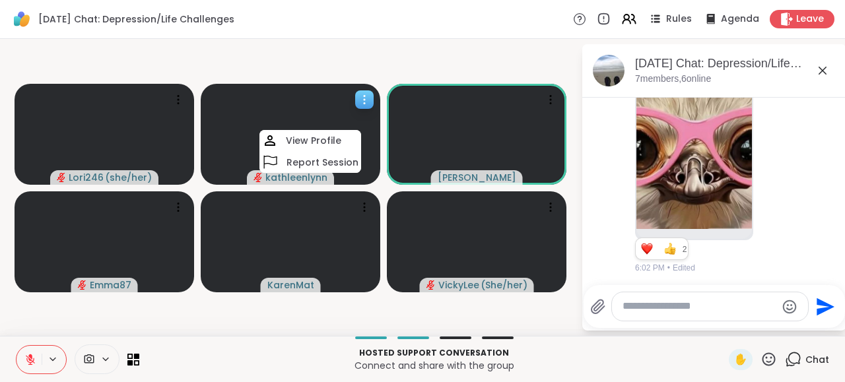
click at [260, 173] on icon "audio-muted" at bounding box center [258, 177] width 8 height 10
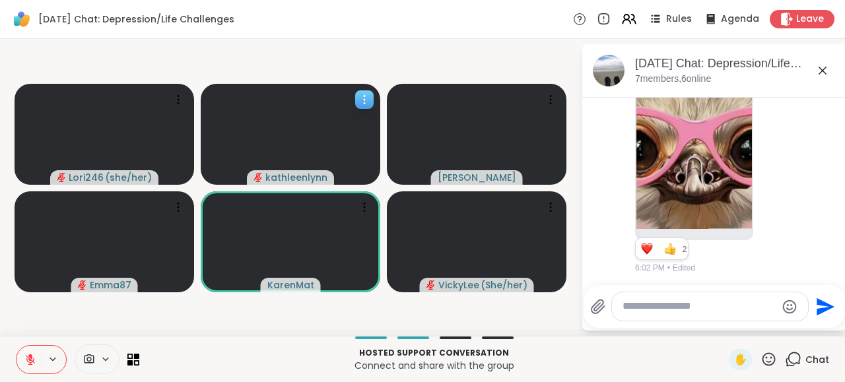
click at [260, 176] on icon "audio-muted" at bounding box center [258, 177] width 9 height 9
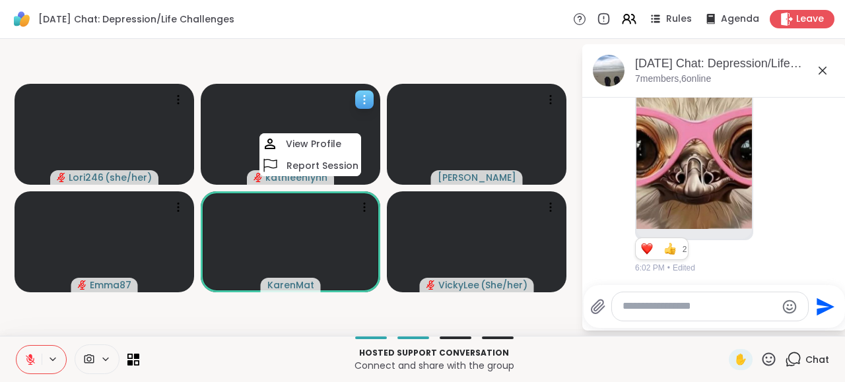
click at [255, 176] on icon "audio-muted" at bounding box center [258, 177] width 9 height 9
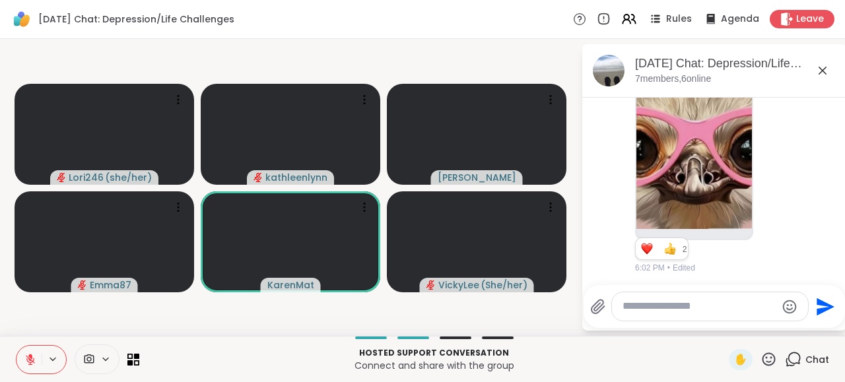
click at [26, 357] on icon at bounding box center [30, 360] width 12 height 12
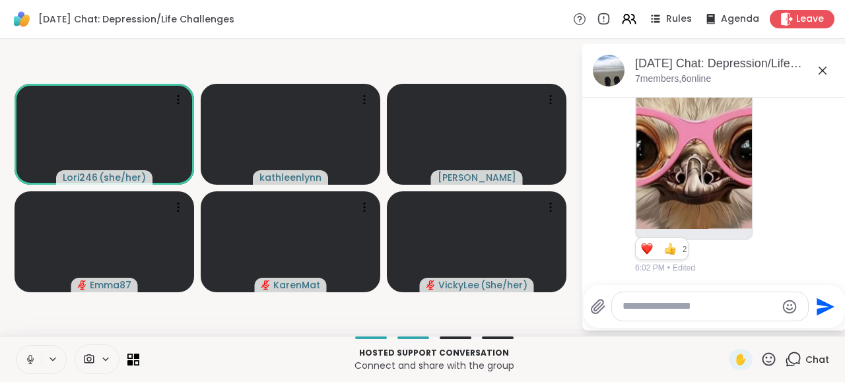
click at [27, 357] on icon at bounding box center [30, 360] width 12 height 12
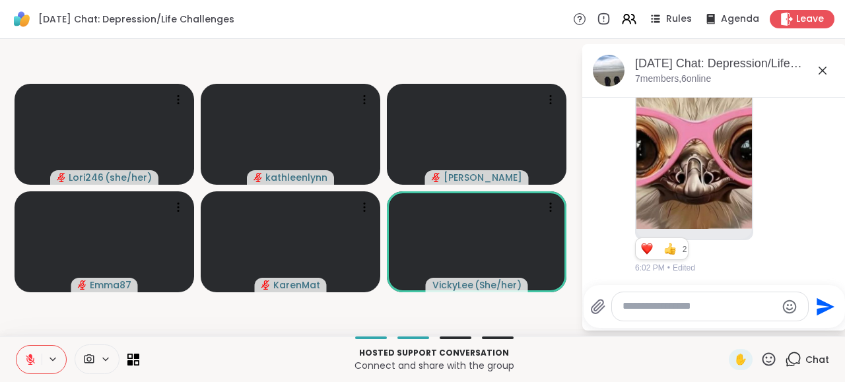
click at [774, 359] on icon at bounding box center [769, 359] width 17 height 17
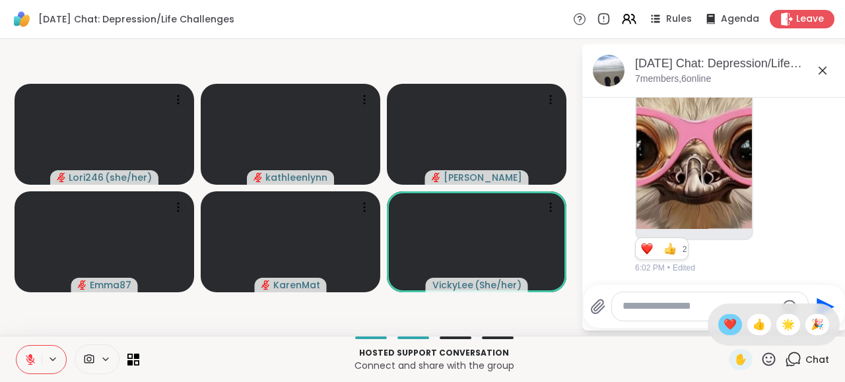
click at [725, 323] on span "❤️" at bounding box center [730, 325] width 13 height 16
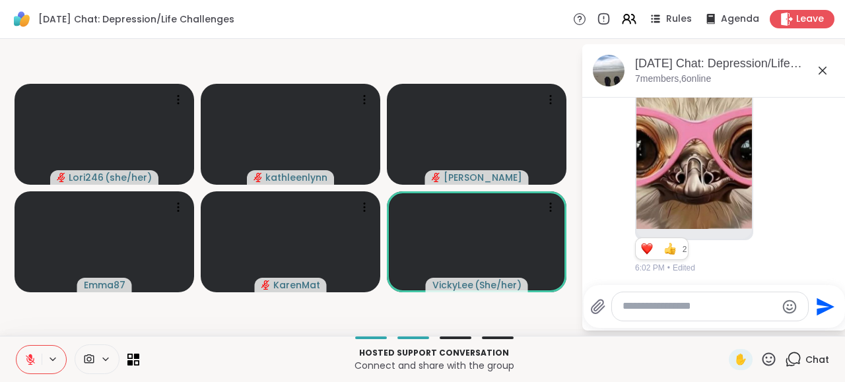
click at [30, 359] on icon at bounding box center [30, 360] width 12 height 12
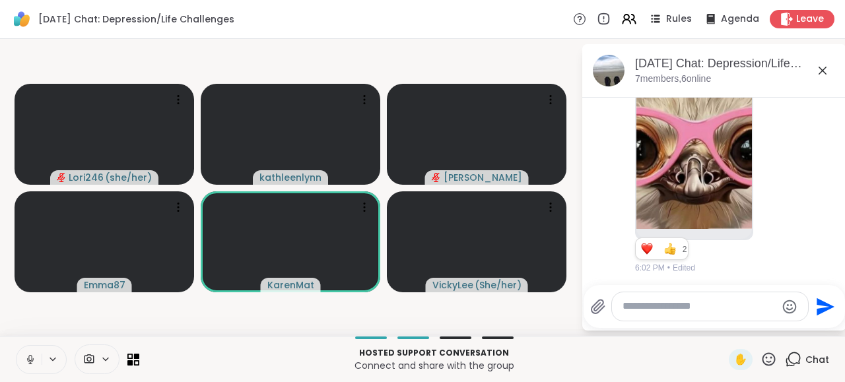
click at [31, 356] on icon at bounding box center [29, 358] width 3 height 6
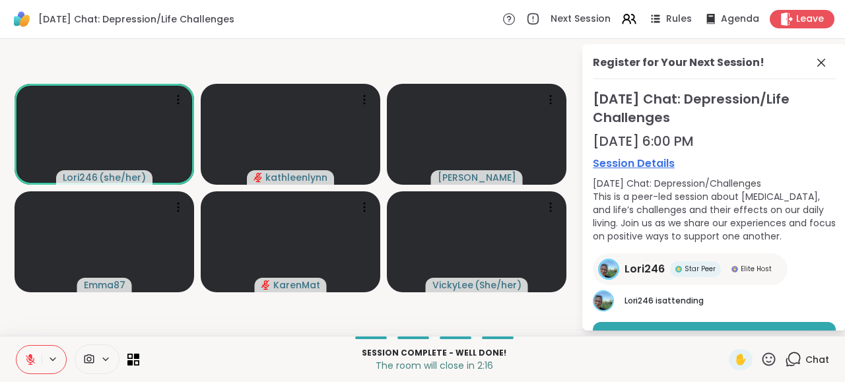
click at [30, 359] on icon at bounding box center [30, 360] width 12 height 12
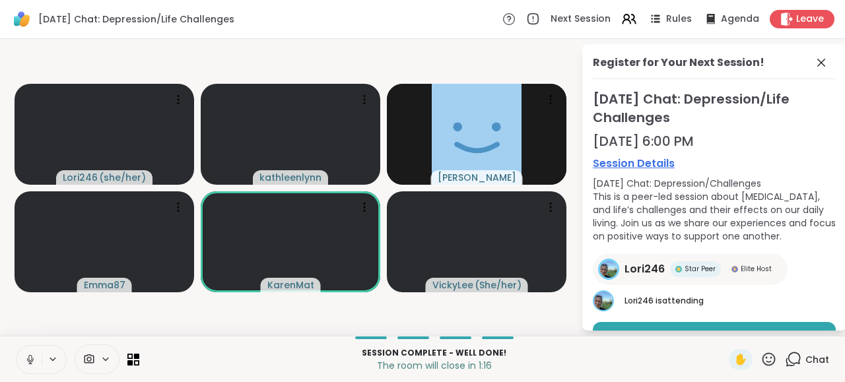
click at [28, 361] on icon at bounding box center [30, 360] width 12 height 12
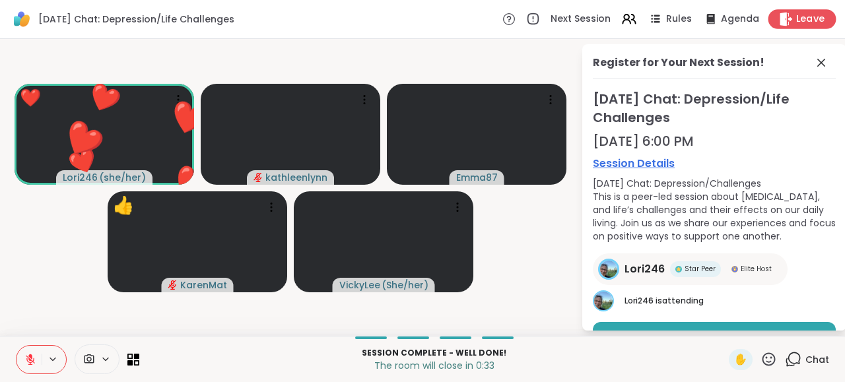
click at [808, 22] on span "Leave" at bounding box center [811, 20] width 29 height 14
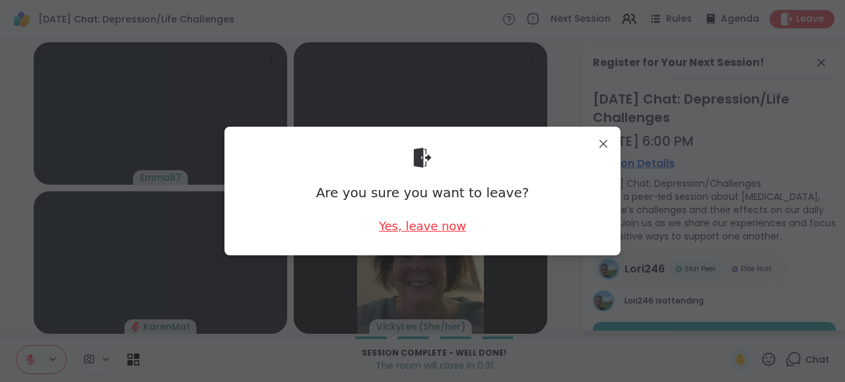
click at [427, 229] on div "Yes, leave now" at bounding box center [422, 226] width 87 height 17
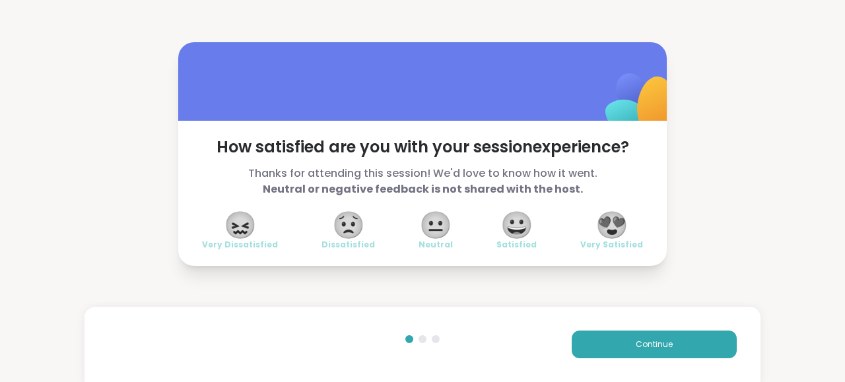
click at [620, 223] on span "😍" at bounding box center [612, 225] width 33 height 24
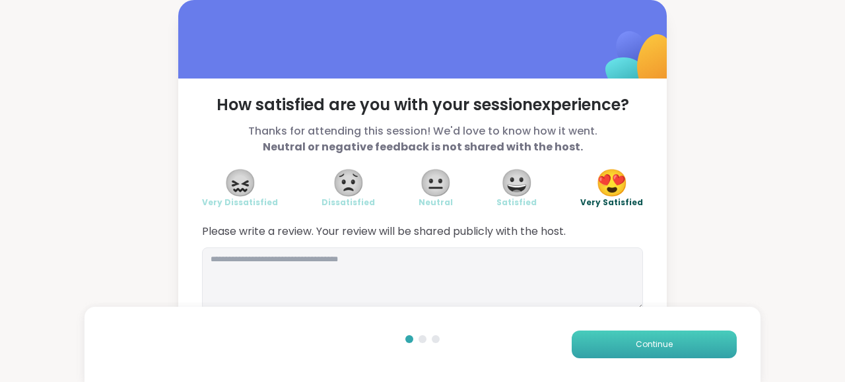
click at [639, 343] on span "Continue" at bounding box center [654, 345] width 37 height 12
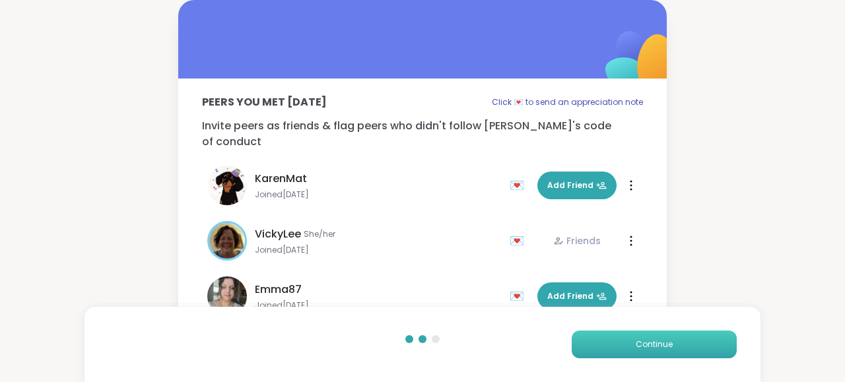
click at [639, 343] on span "Continue" at bounding box center [654, 345] width 37 height 12
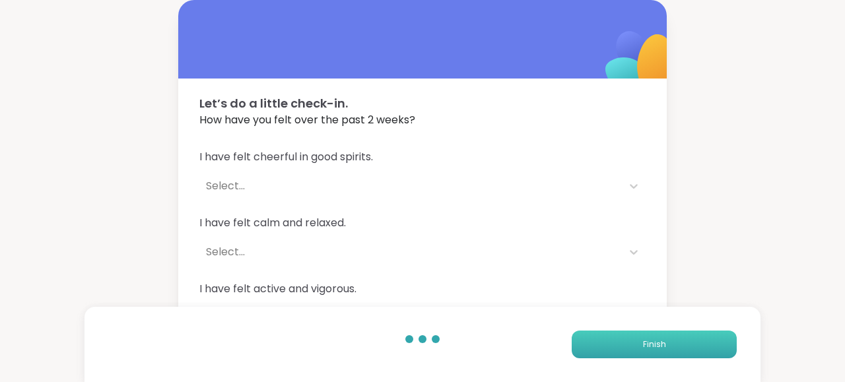
click at [639, 343] on button "Finish" at bounding box center [654, 345] width 165 height 28
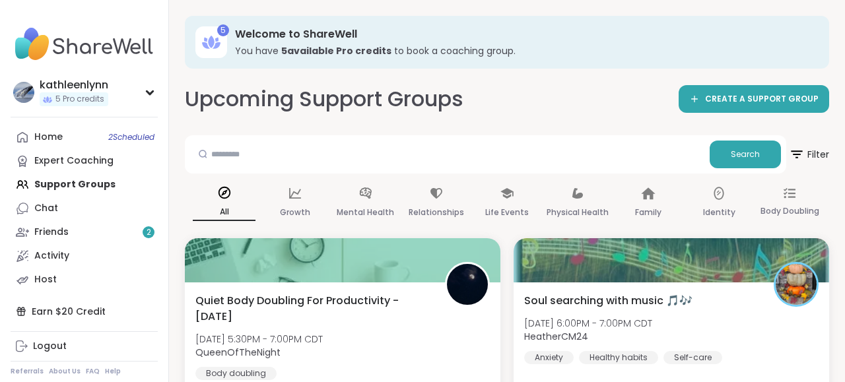
click at [68, 184] on div "Home 2 Scheduled Expert Coaching Support Groups Chat Friends 2 Activity Host" at bounding box center [84, 208] width 147 height 166
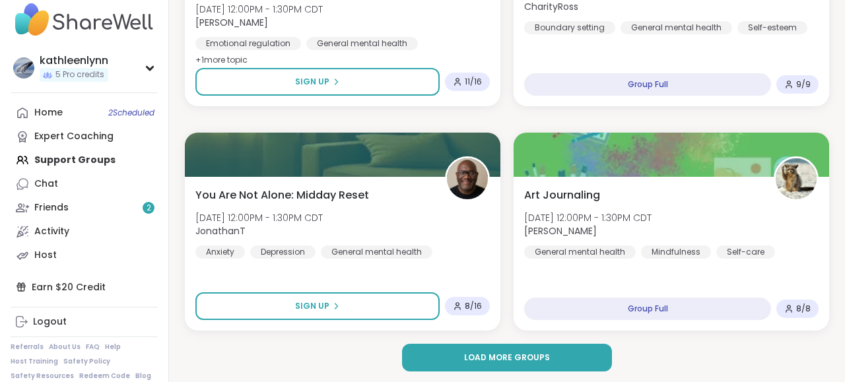
scroll to position [3926, 0]
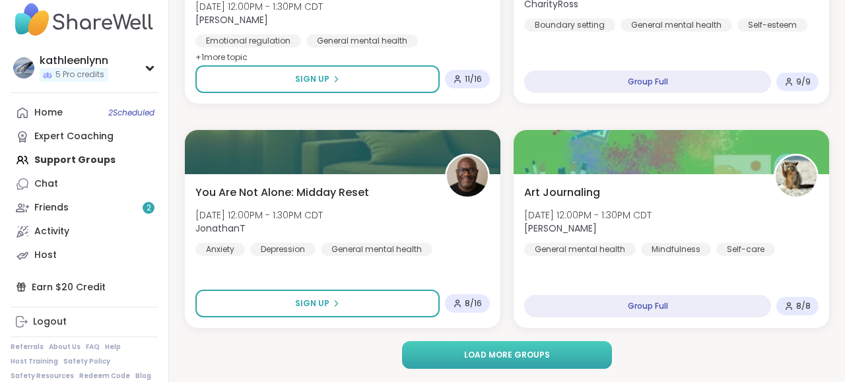
click at [517, 352] on span "Load more groups" at bounding box center [507, 355] width 86 height 12
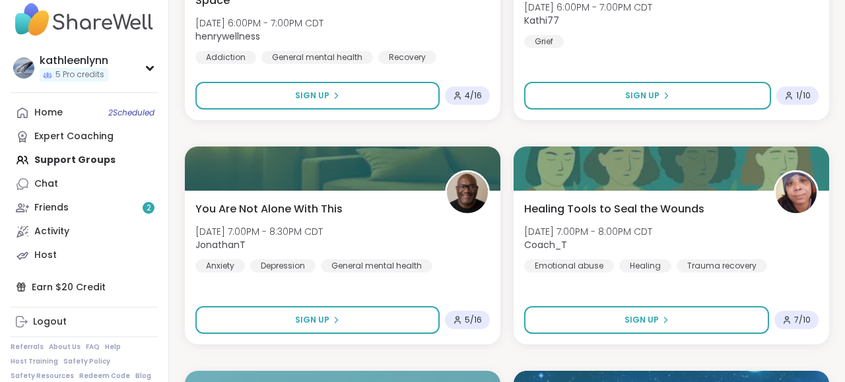
scroll to position [5712, 0]
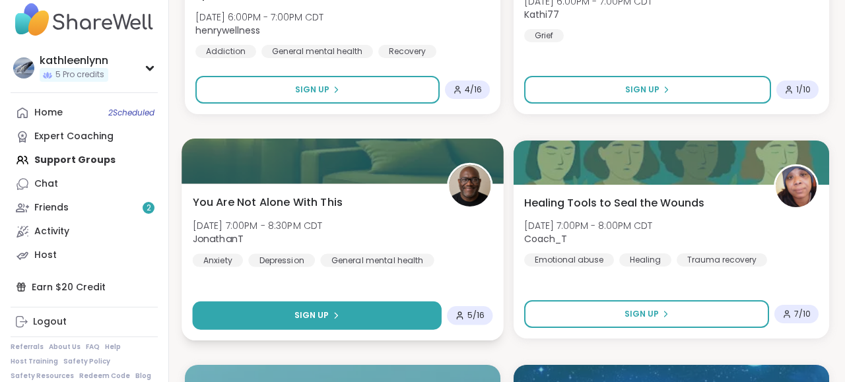
click at [338, 320] on icon at bounding box center [336, 316] width 8 height 8
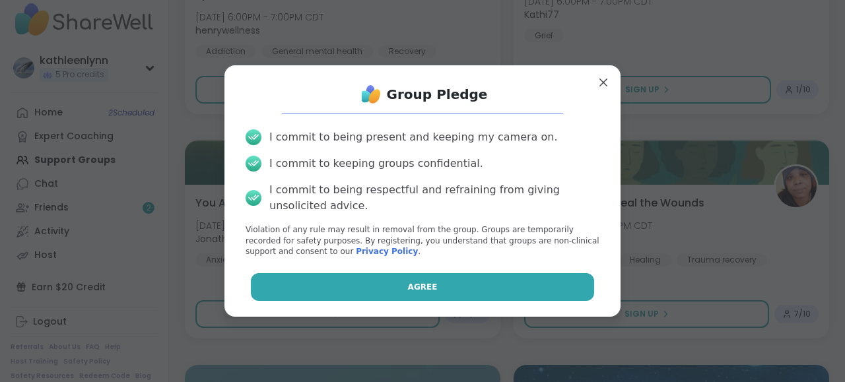
click at [373, 295] on button "Agree" at bounding box center [423, 287] width 344 height 28
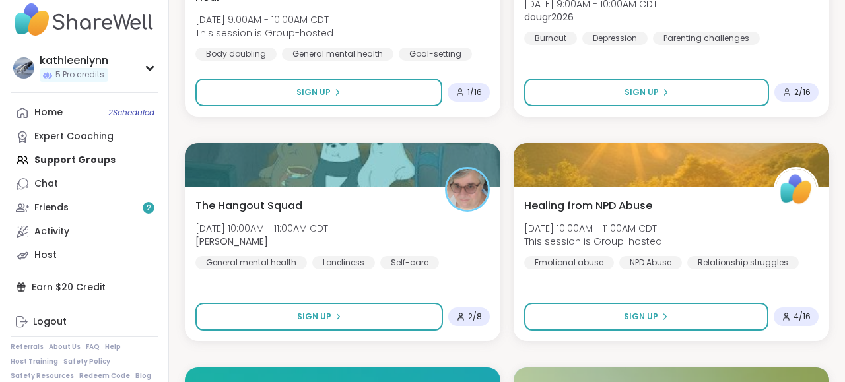
scroll to position [7738, 0]
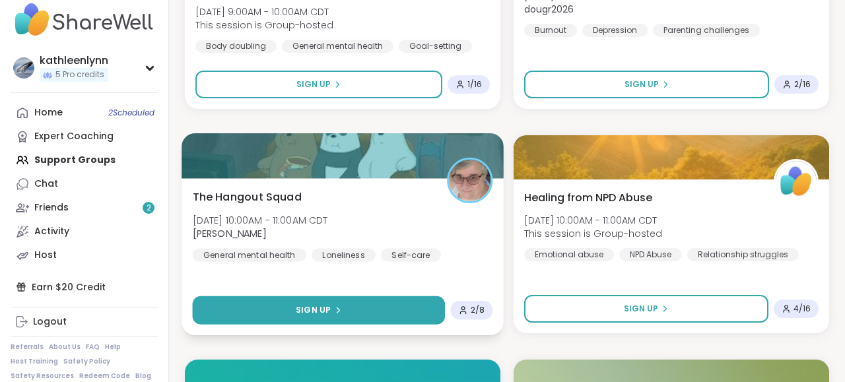
click at [334, 308] on icon at bounding box center [338, 310] width 8 height 8
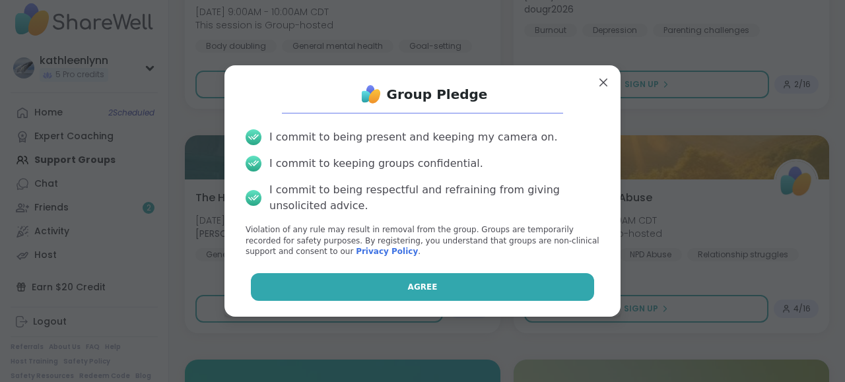
click at [375, 286] on button "Agree" at bounding box center [423, 287] width 344 height 28
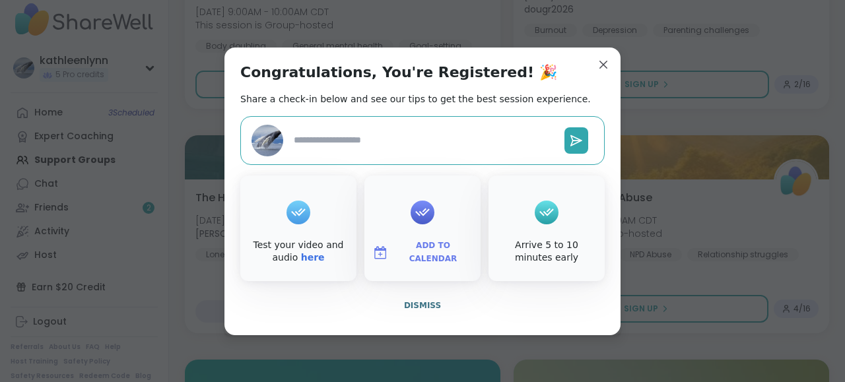
type textarea "*"
